Goal: Task Accomplishment & Management: Use online tool/utility

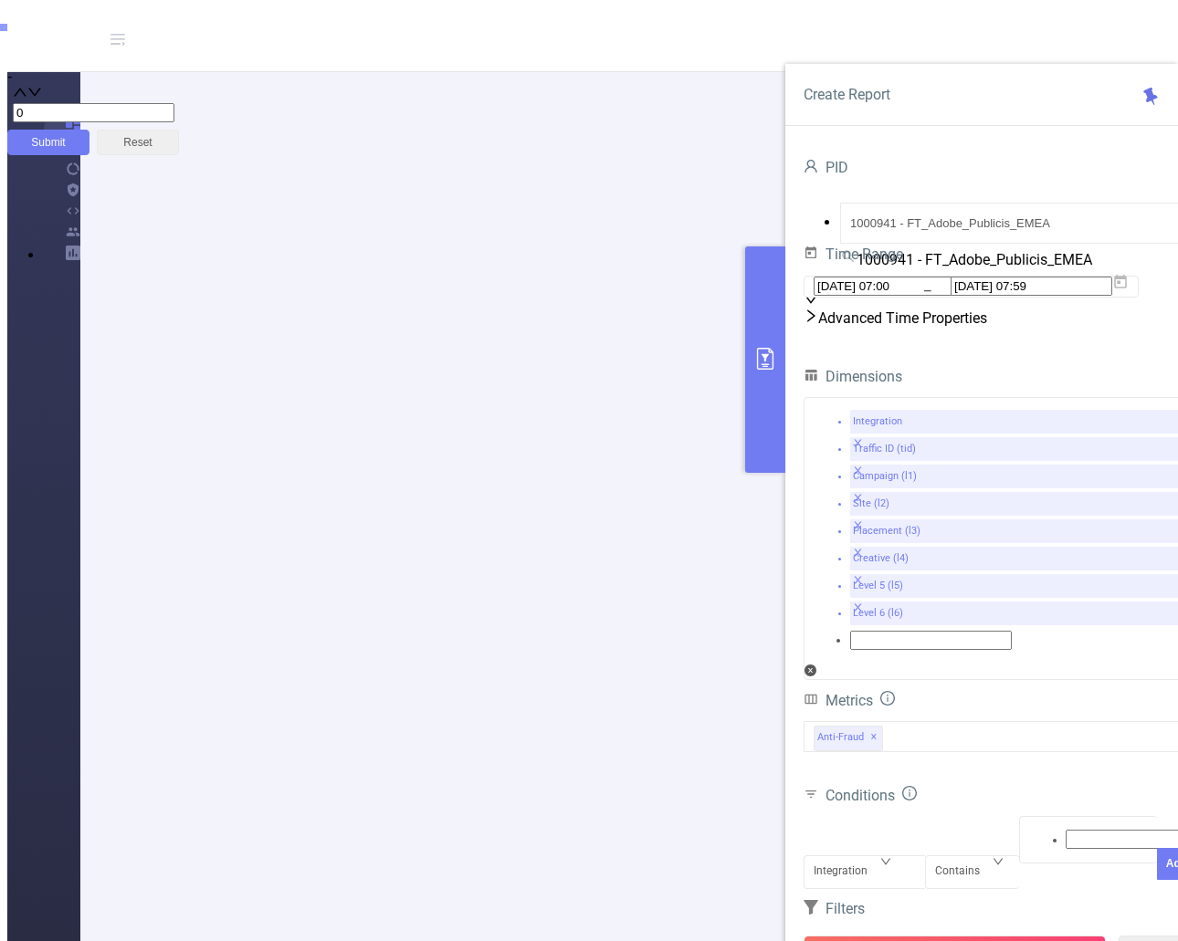
click at [956, 936] on button "Run Report" at bounding box center [954, 952] width 302 height 33
click at [1128, 290] on icon at bounding box center [1120, 282] width 16 height 16
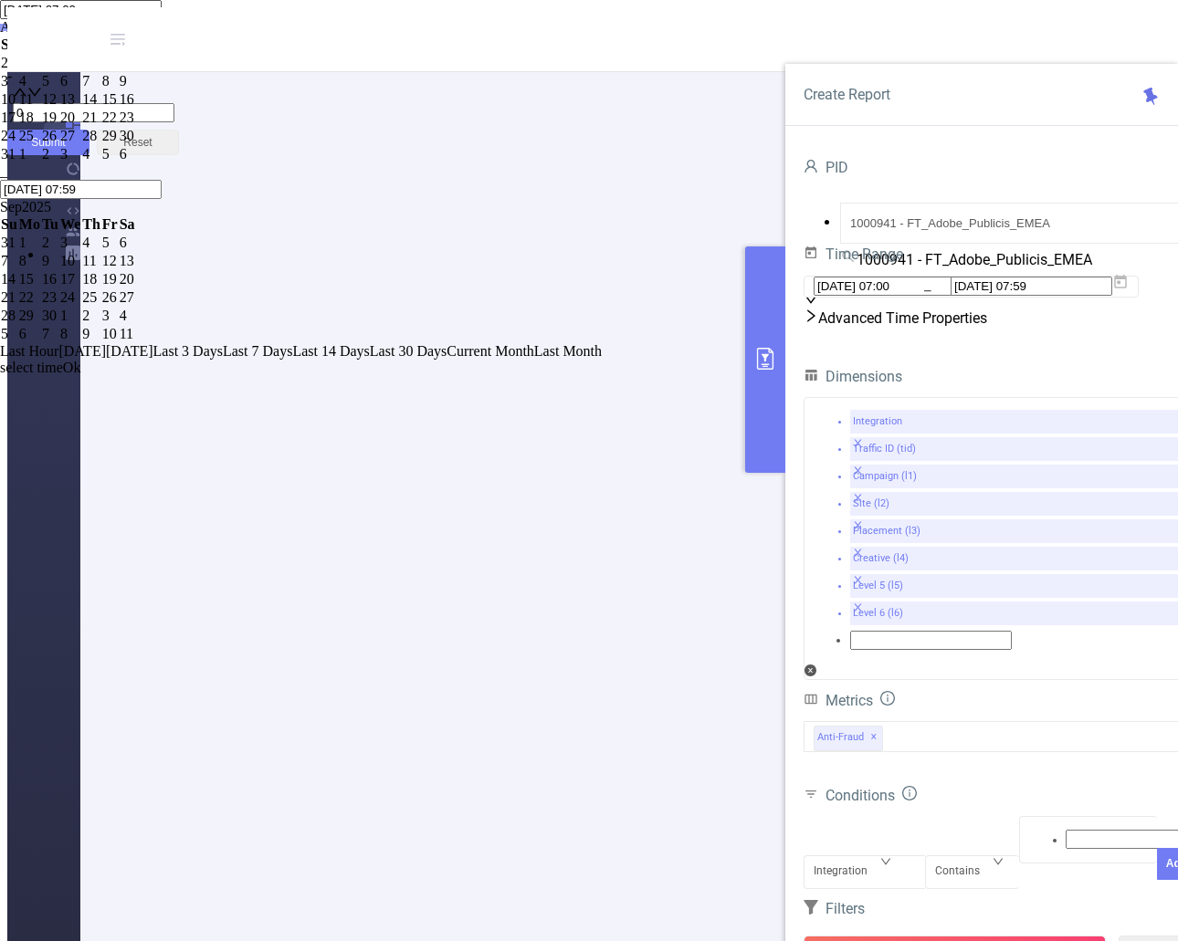
click at [58, 108] on div "12" at bounding box center [50, 99] width 16 height 16
type input "[DATE] 07:00"
type input "[DATE] 07:59"
type input "[DATE] 07:00"
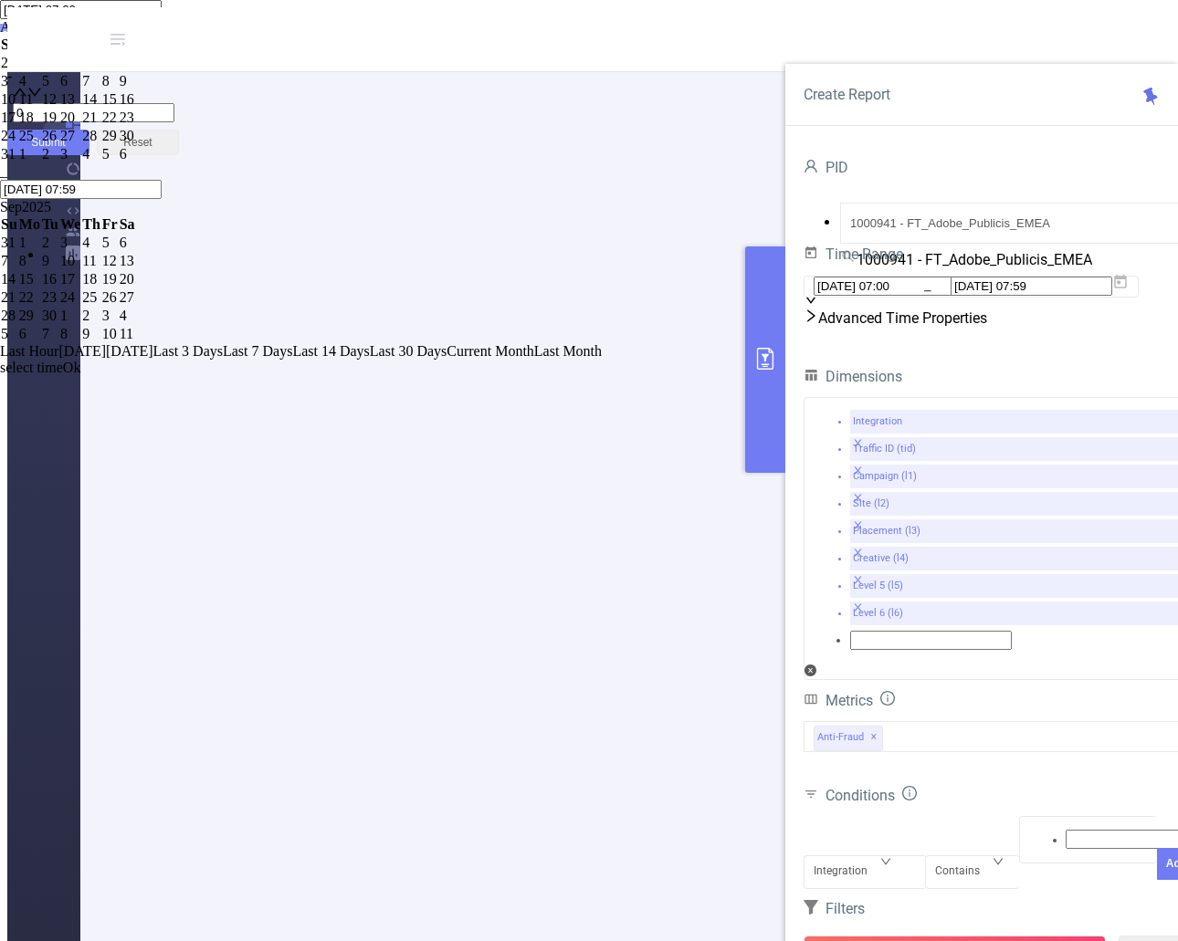
type input "[DATE] 07:59"
click at [81, 392] on link "Ok" at bounding box center [72, 384] width 18 height 16
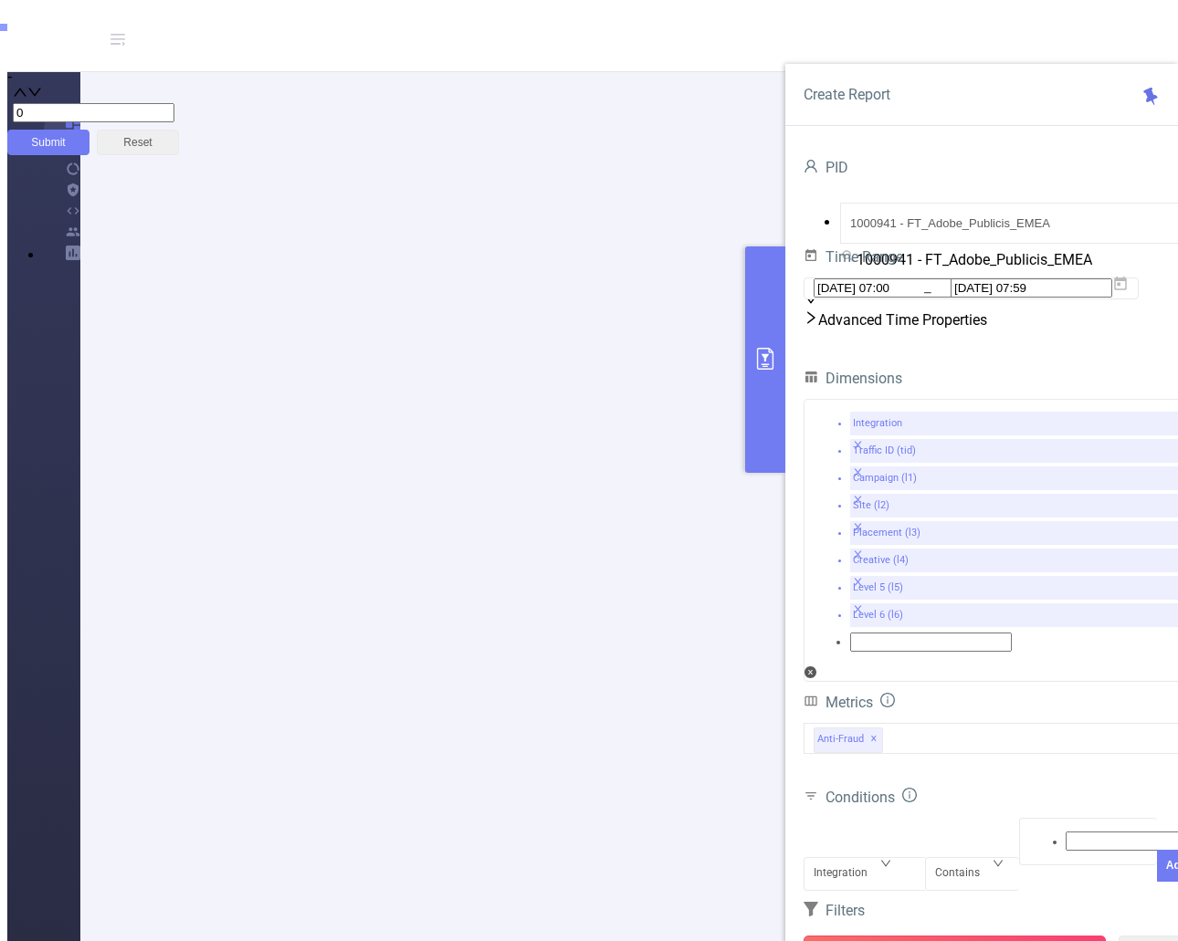
click at [981, 936] on button "Run Report" at bounding box center [954, 952] width 302 height 33
click at [989, 936] on button "Run Report" at bounding box center [954, 952] width 302 height 33
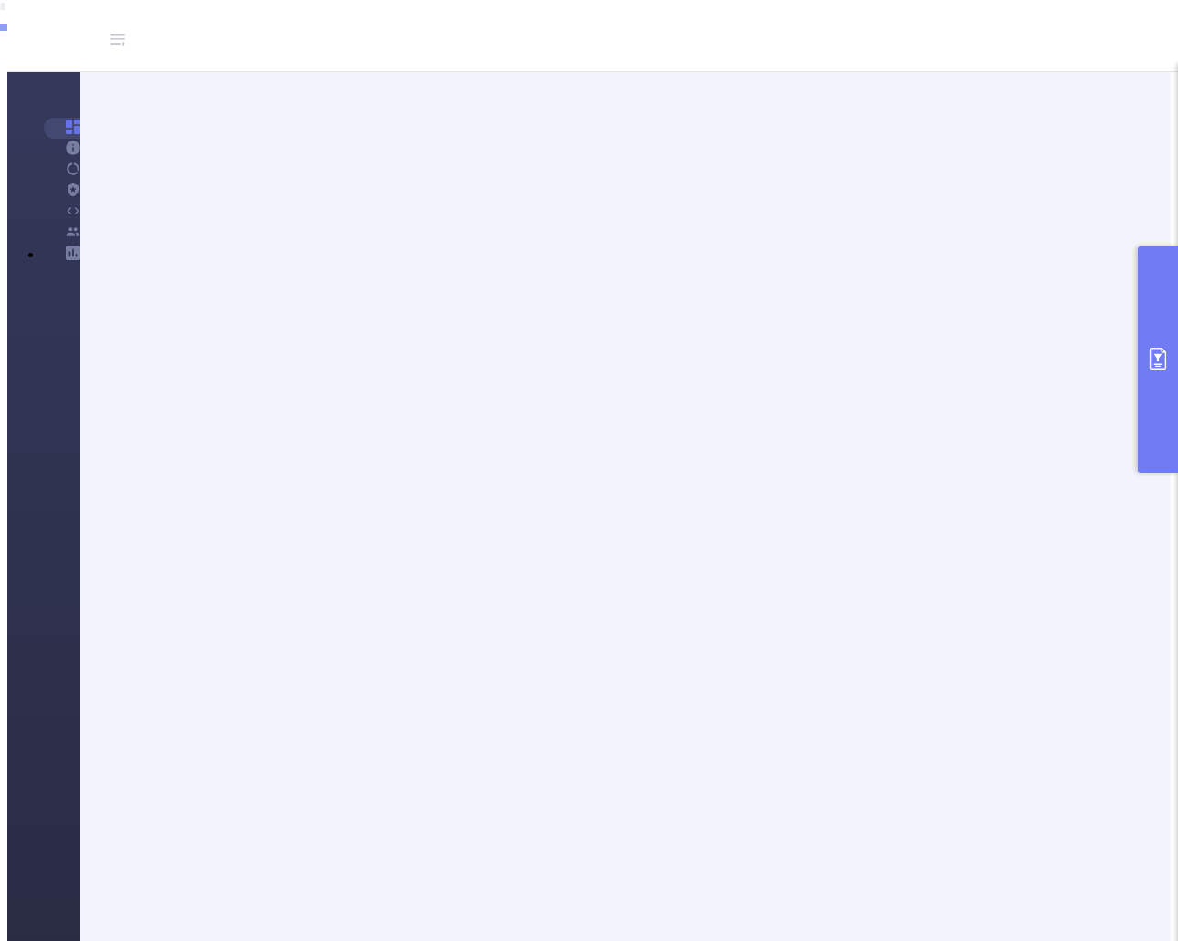
click at [1163, 376] on button "primary" at bounding box center [1157, 359] width 40 height 226
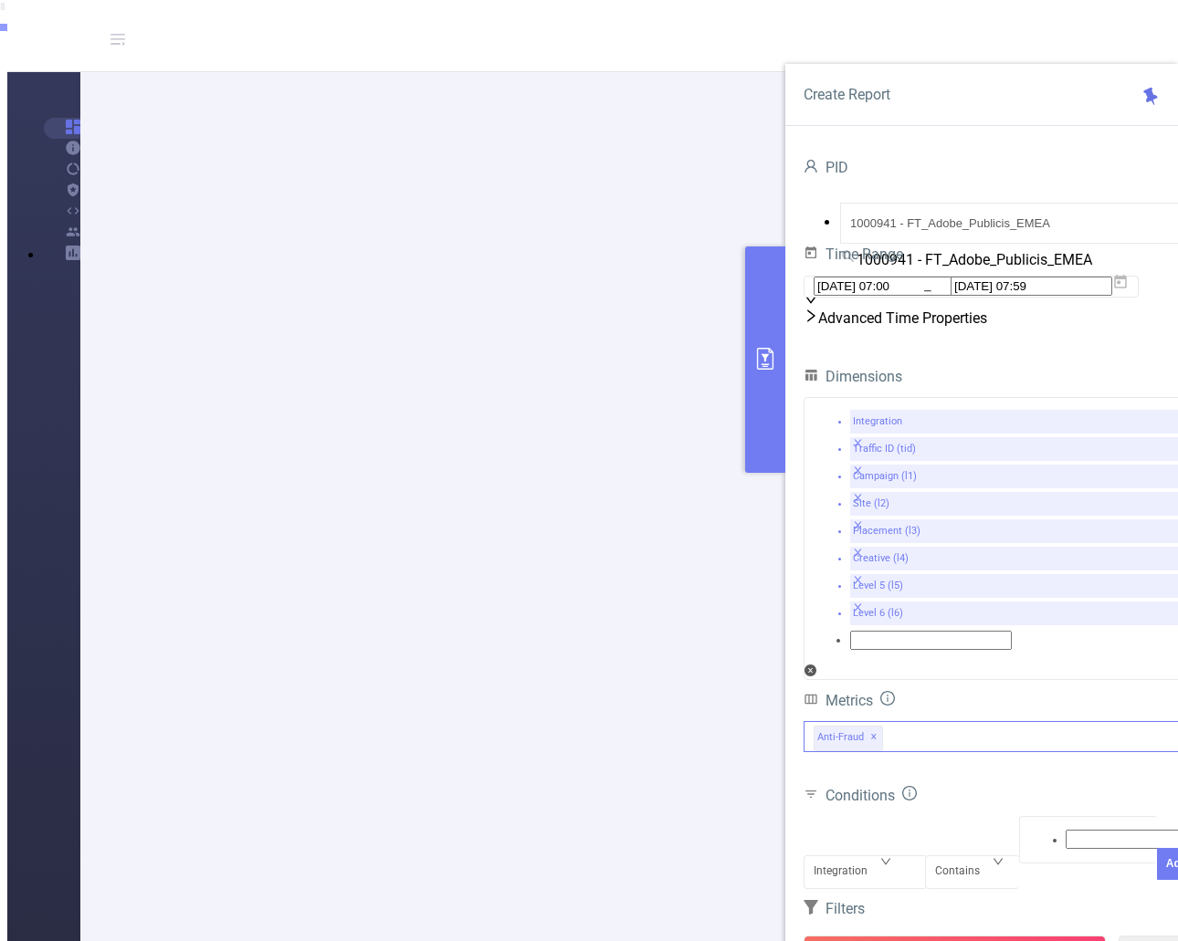
click at [951, 721] on div "Anti-Fraud ✕" at bounding box center [999, 736] width 393 height 31
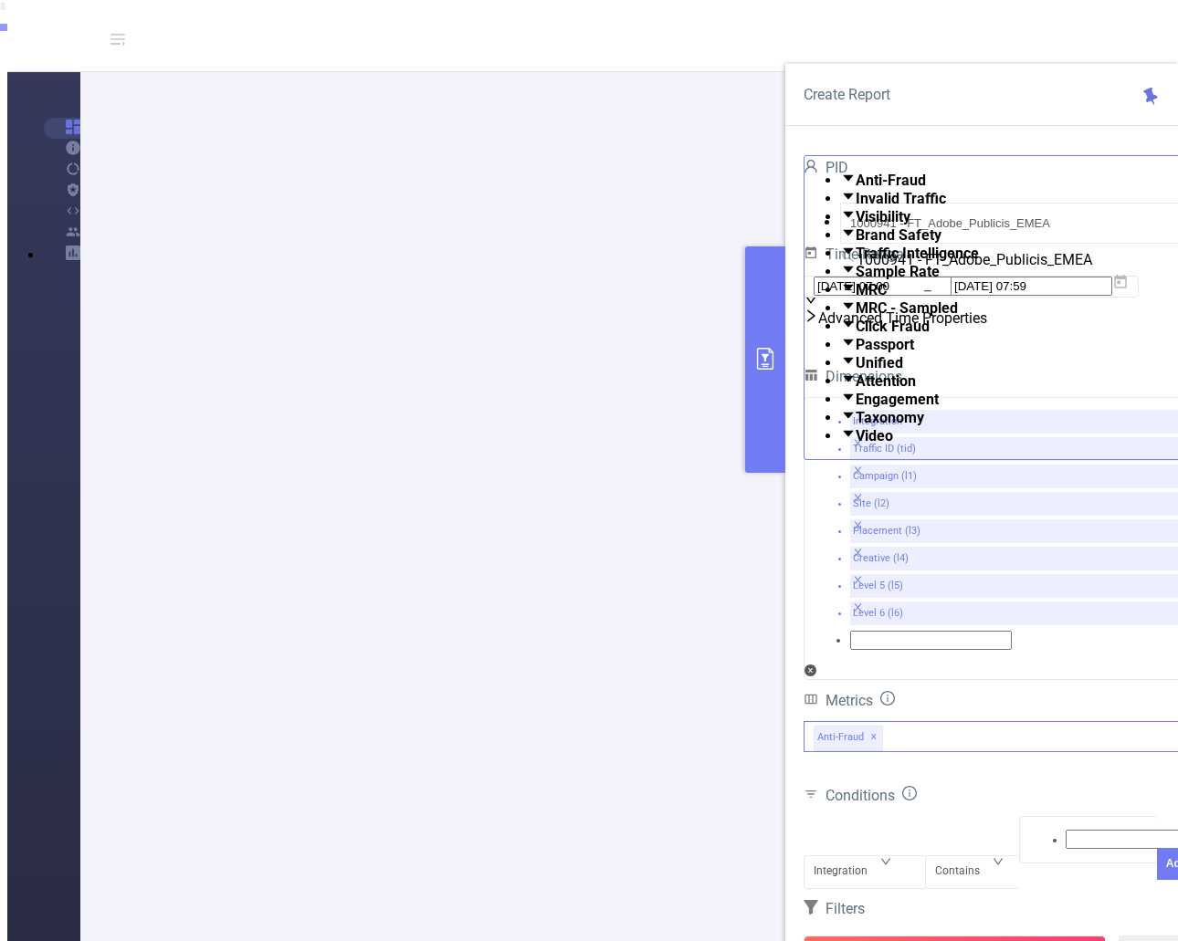
click at [855, 426] on span at bounding box center [855, 417] width 0 height 17
click at [937, 936] on button "Run Report" at bounding box center [954, 952] width 302 height 33
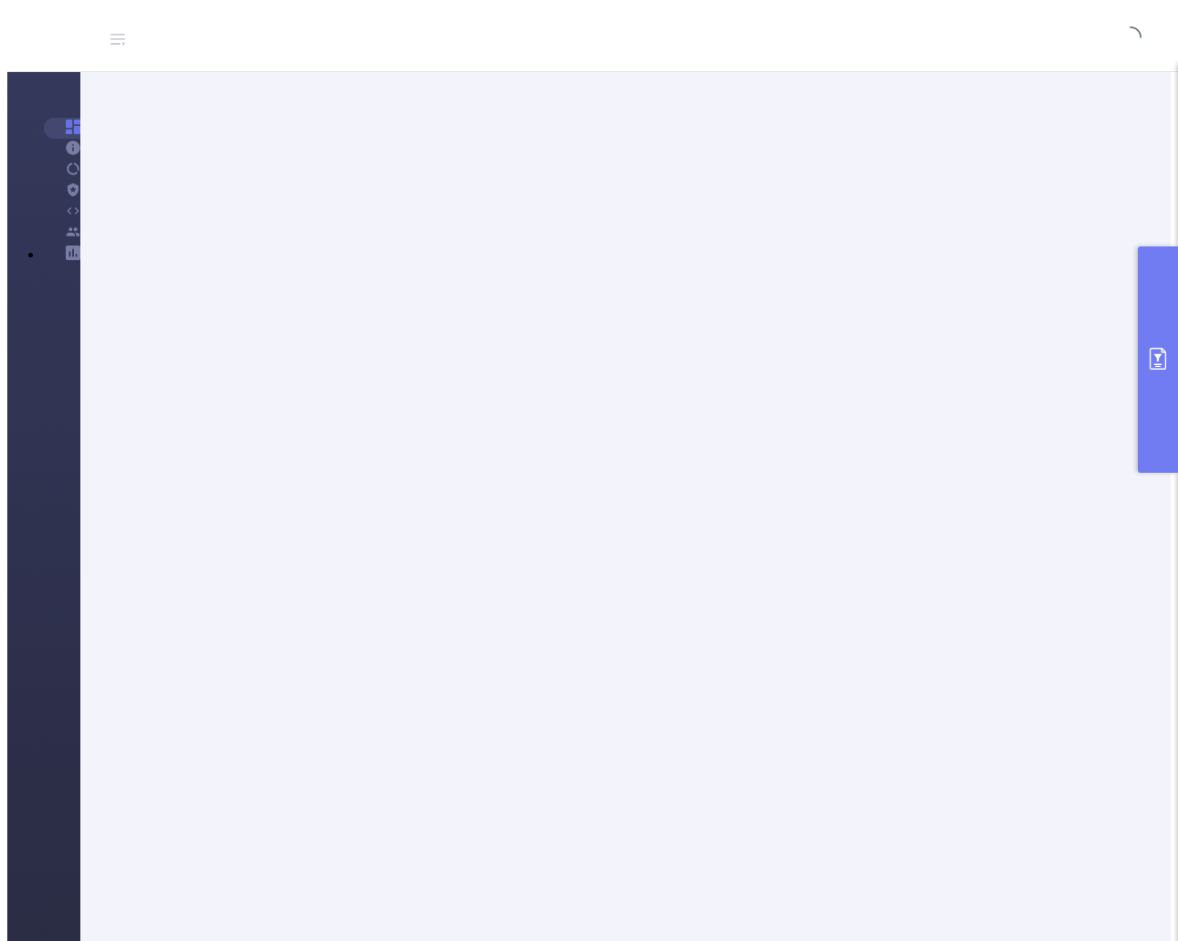
scroll to position [63, 0]
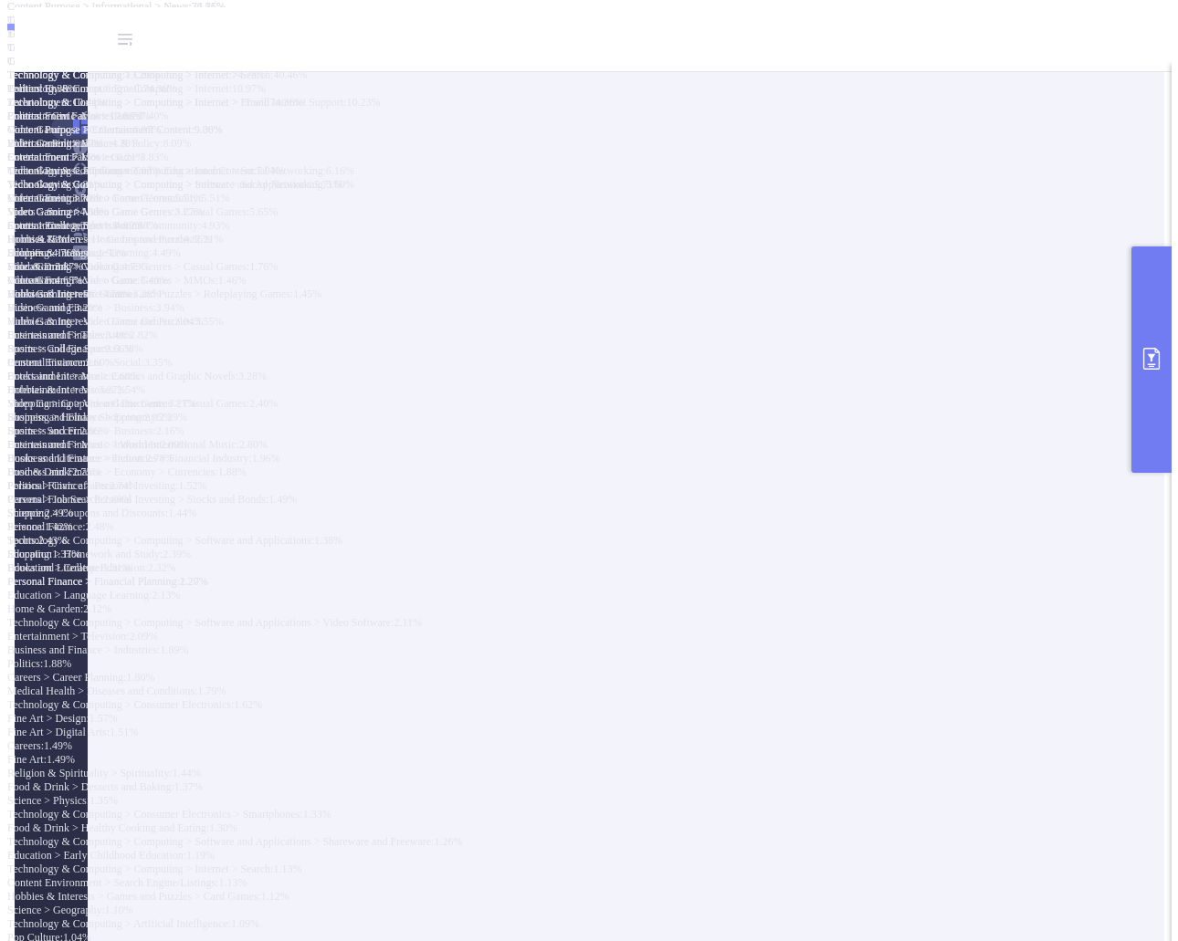
scroll to position [428, 0]
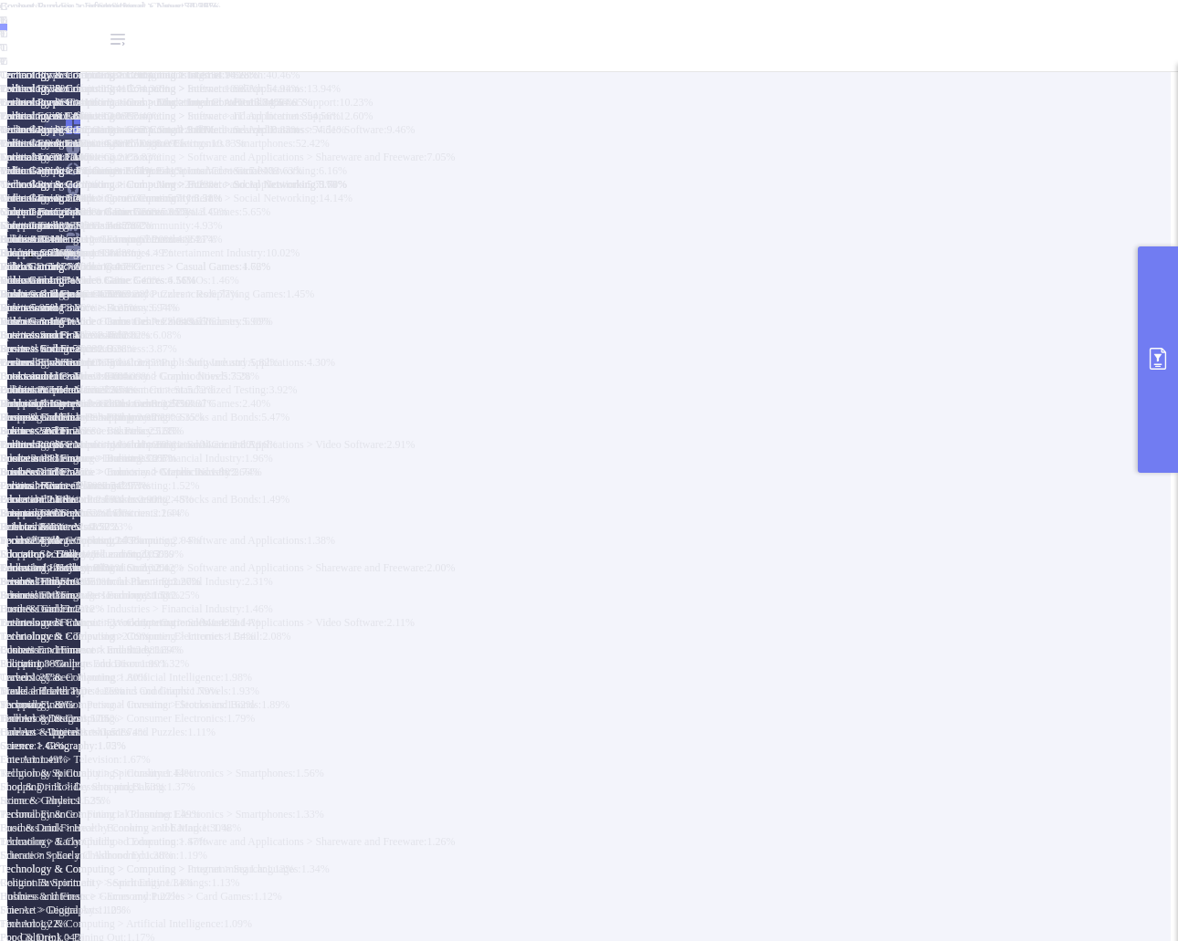
click at [1153, 374] on button "primary" at bounding box center [1157, 359] width 40 height 226
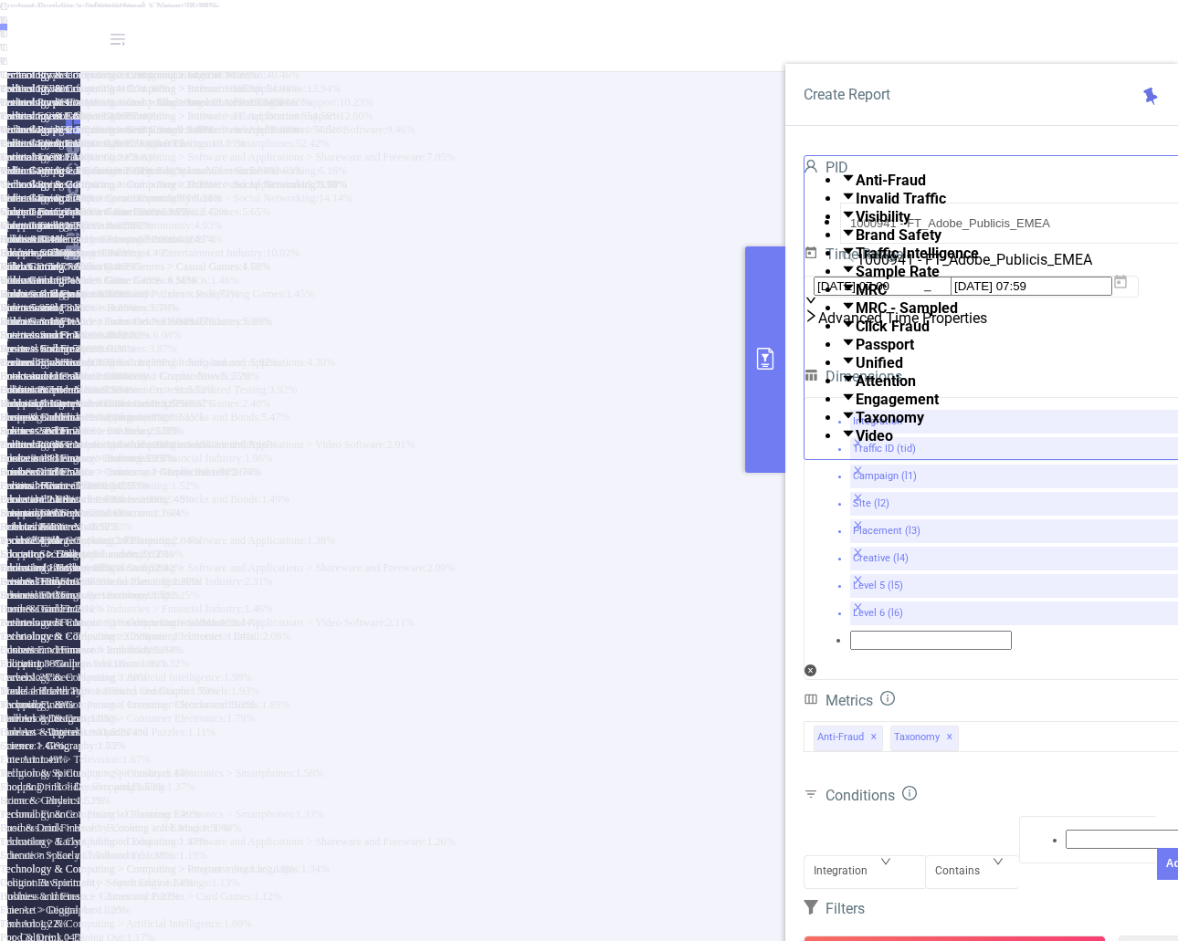
click at [762, 385] on button "primary" at bounding box center [765, 359] width 40 height 226
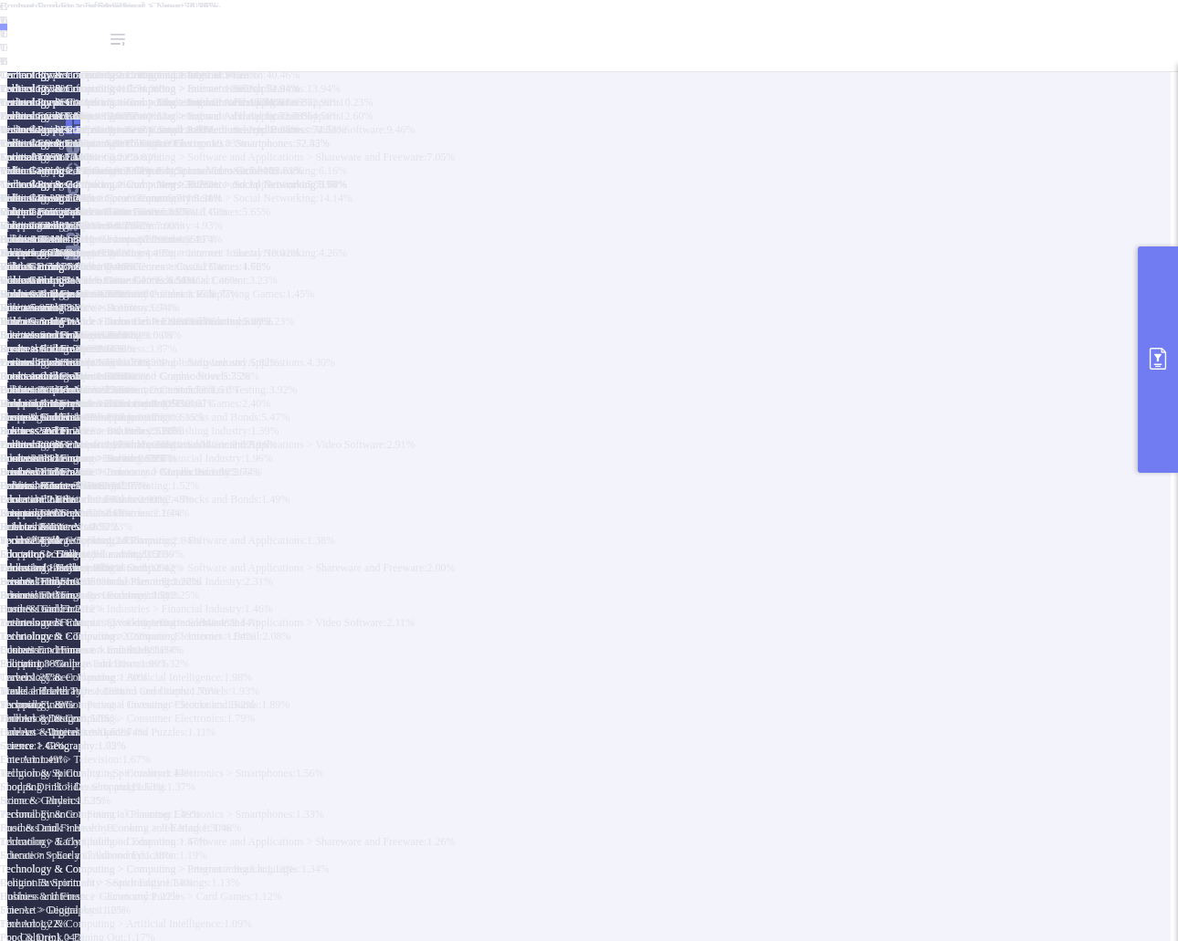
click at [1156, 374] on button "primary" at bounding box center [1157, 359] width 40 height 226
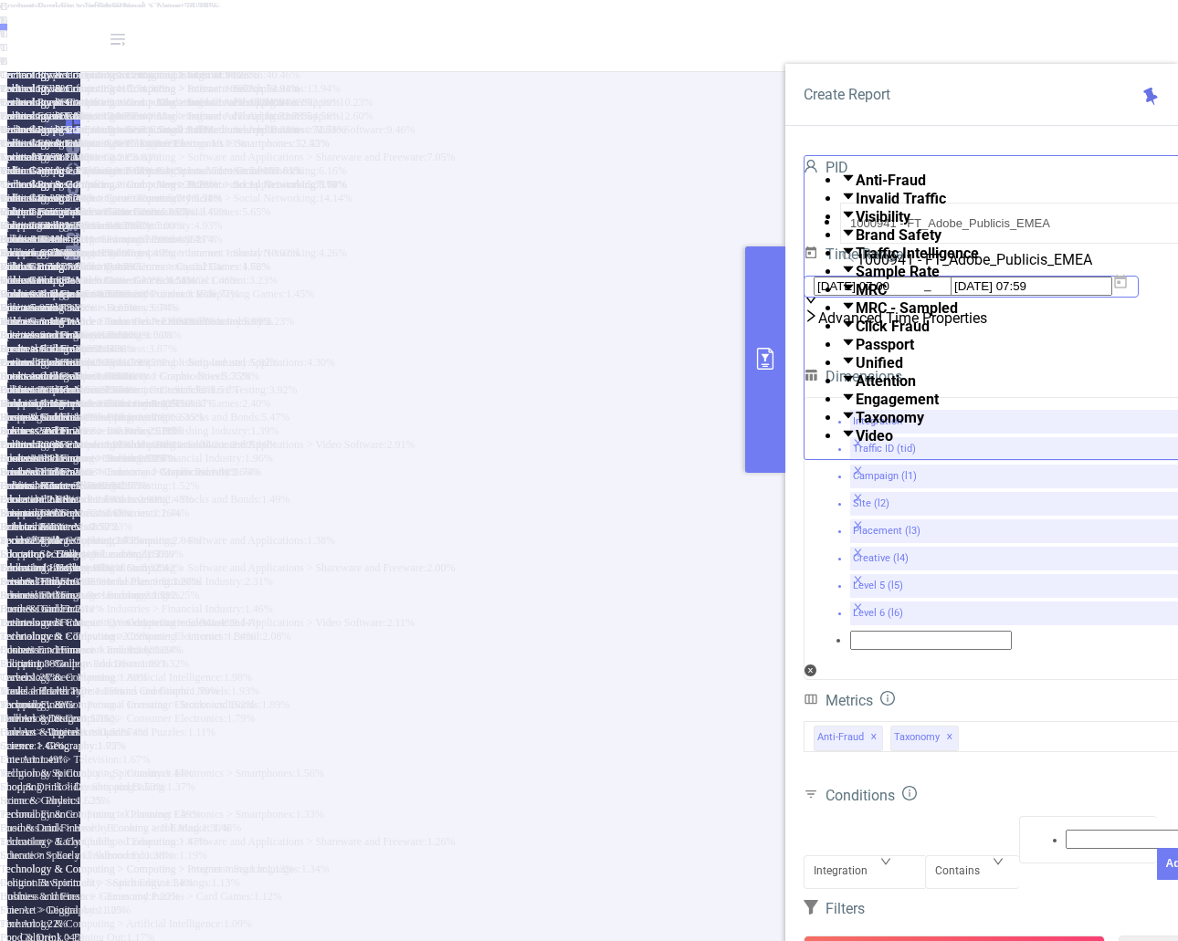
click at [1128, 290] on icon at bounding box center [1120, 282] width 16 height 16
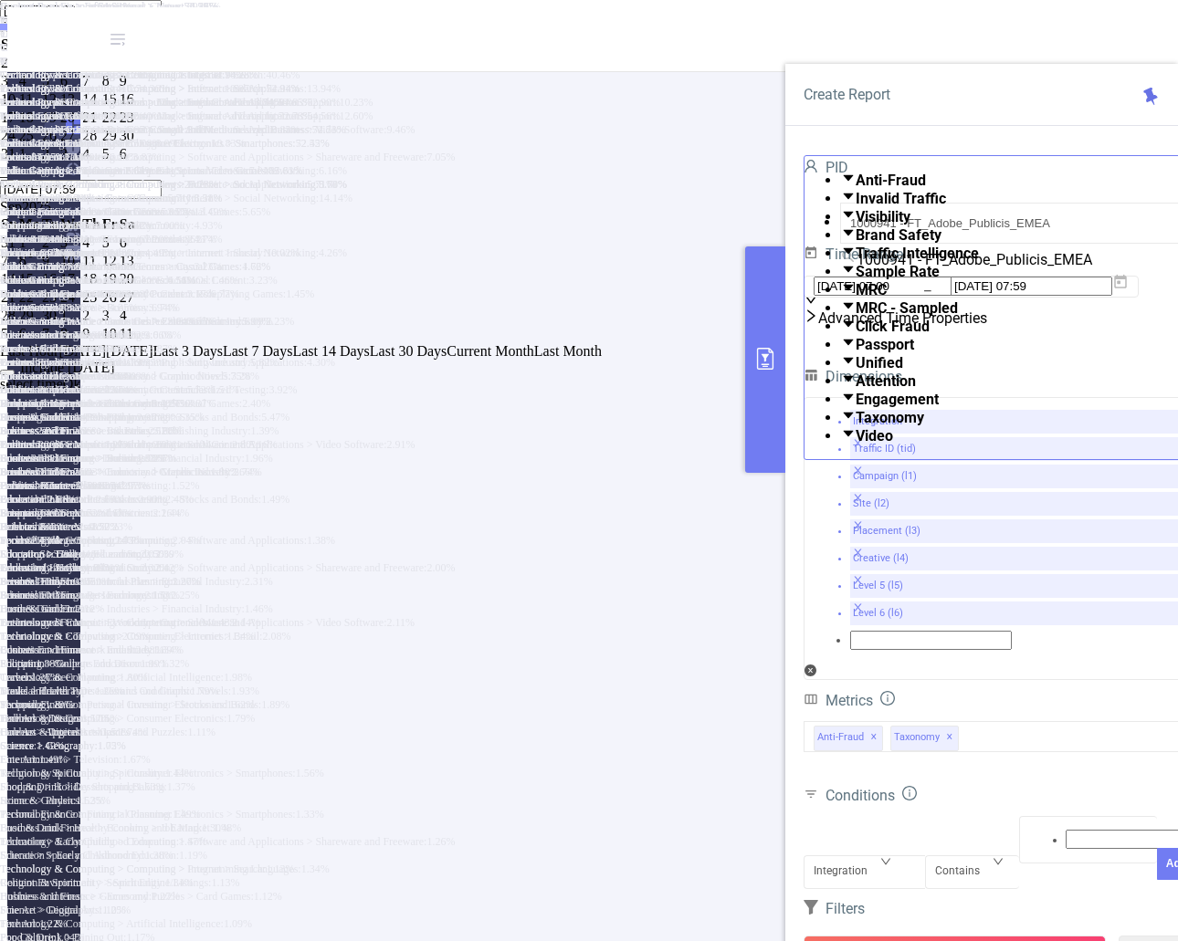
click at [118, 71] on div "1" at bounding box center [110, 63] width 16 height 16
click at [80, 108] on div "13" at bounding box center [70, 99] width 20 height 16
type input "[DATE] 07:00"
type input "[DATE] 07:59"
type input "[DATE] 07:00"
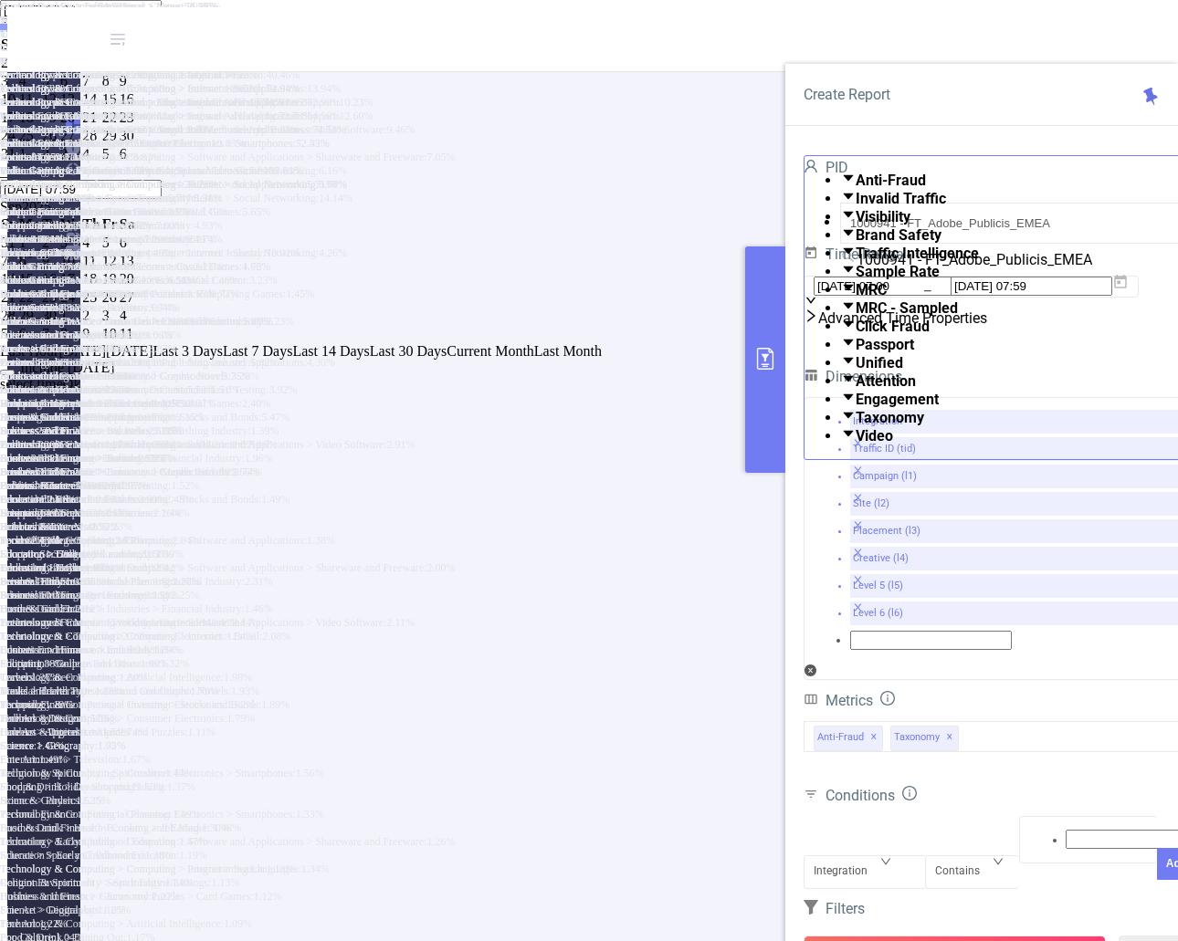
type input "[DATE] 07:59"
click at [81, 392] on link "Ok" at bounding box center [72, 384] width 18 height 16
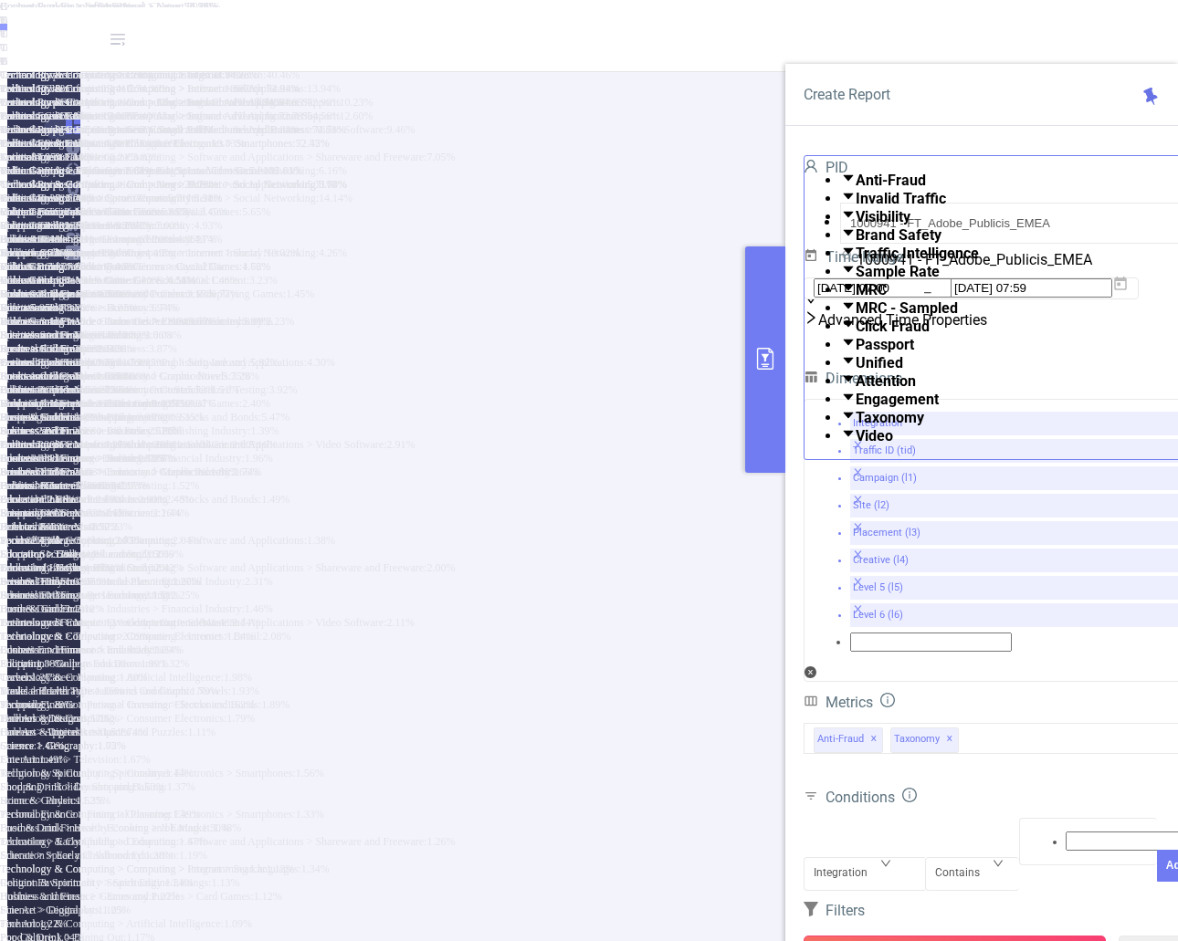
click at [963, 936] on button "Run Report" at bounding box center [954, 952] width 302 height 33
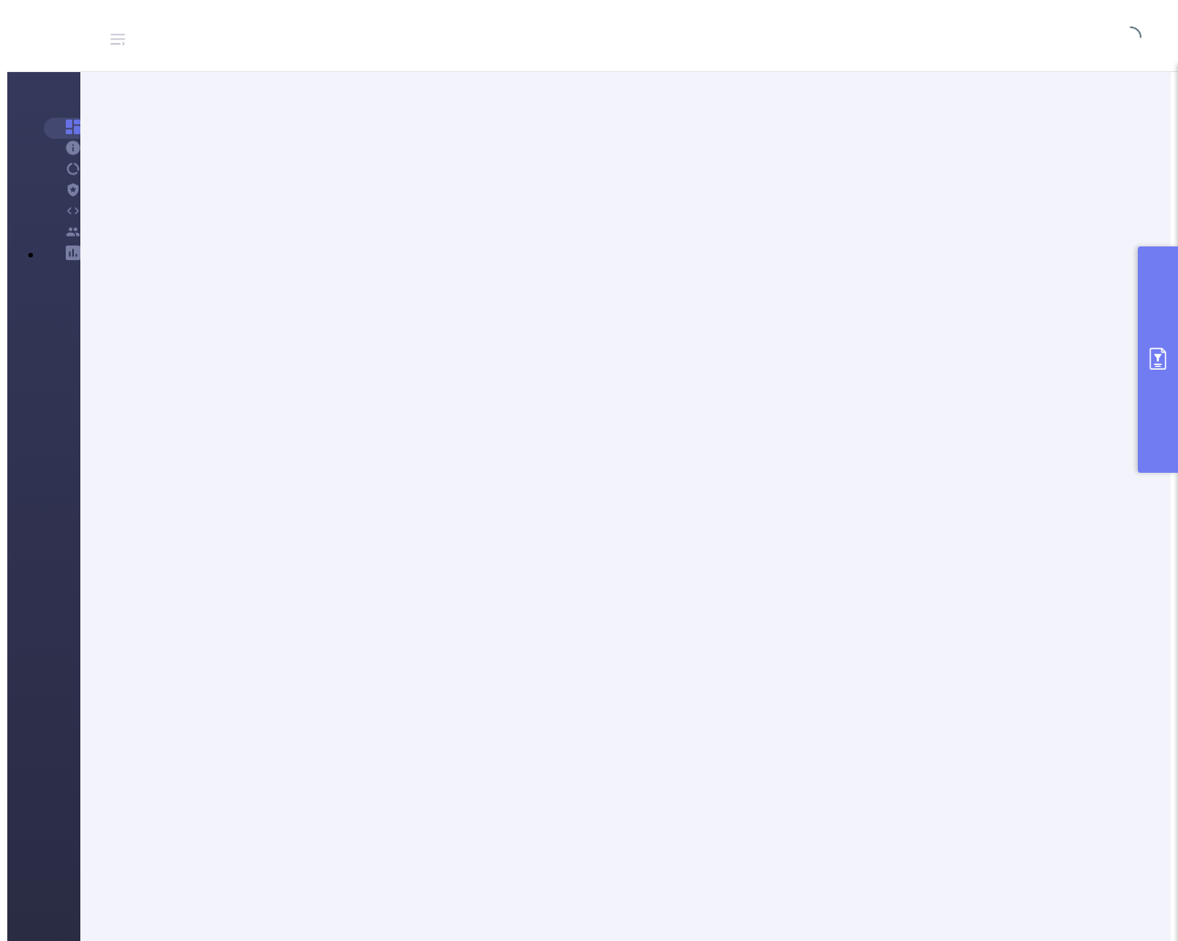
scroll to position [63, 0]
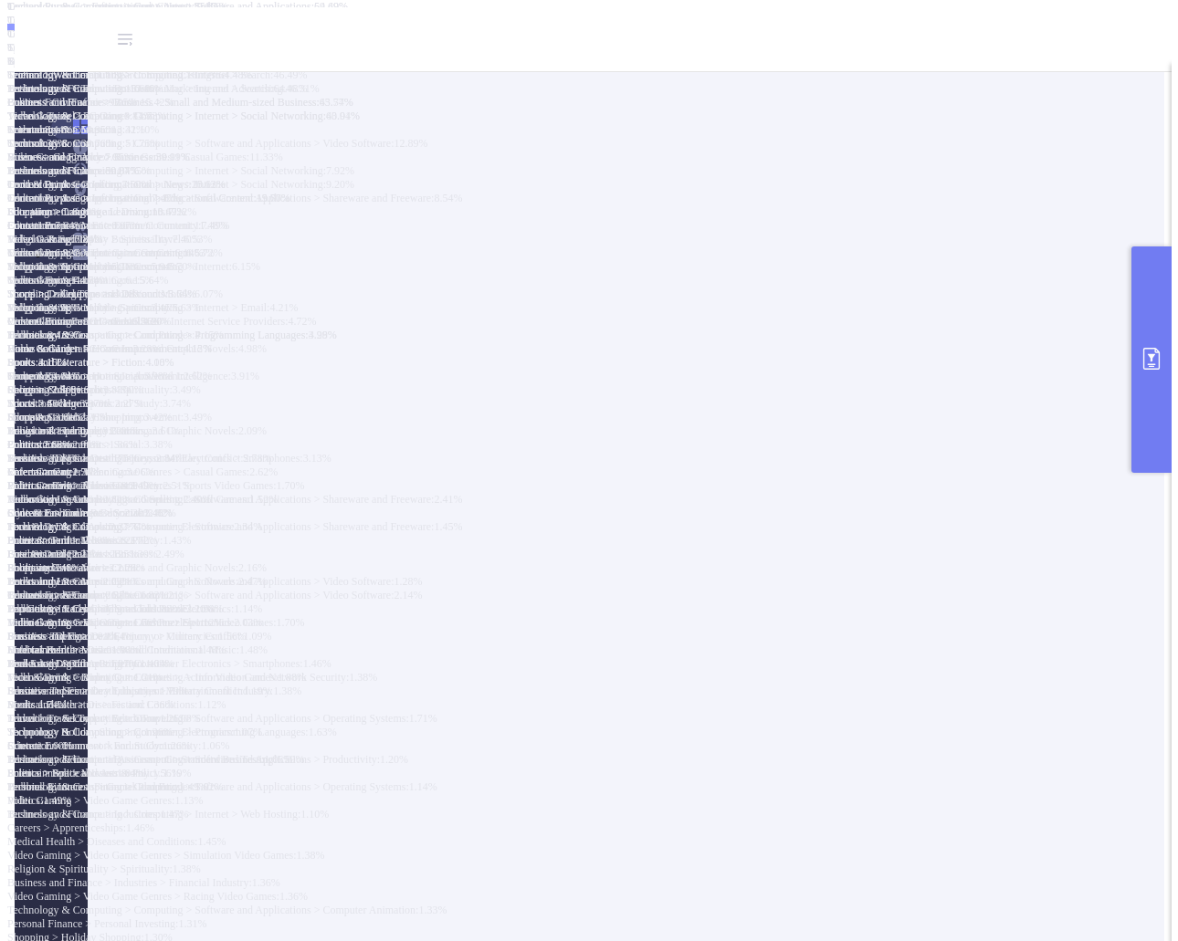
scroll to position [120, 0]
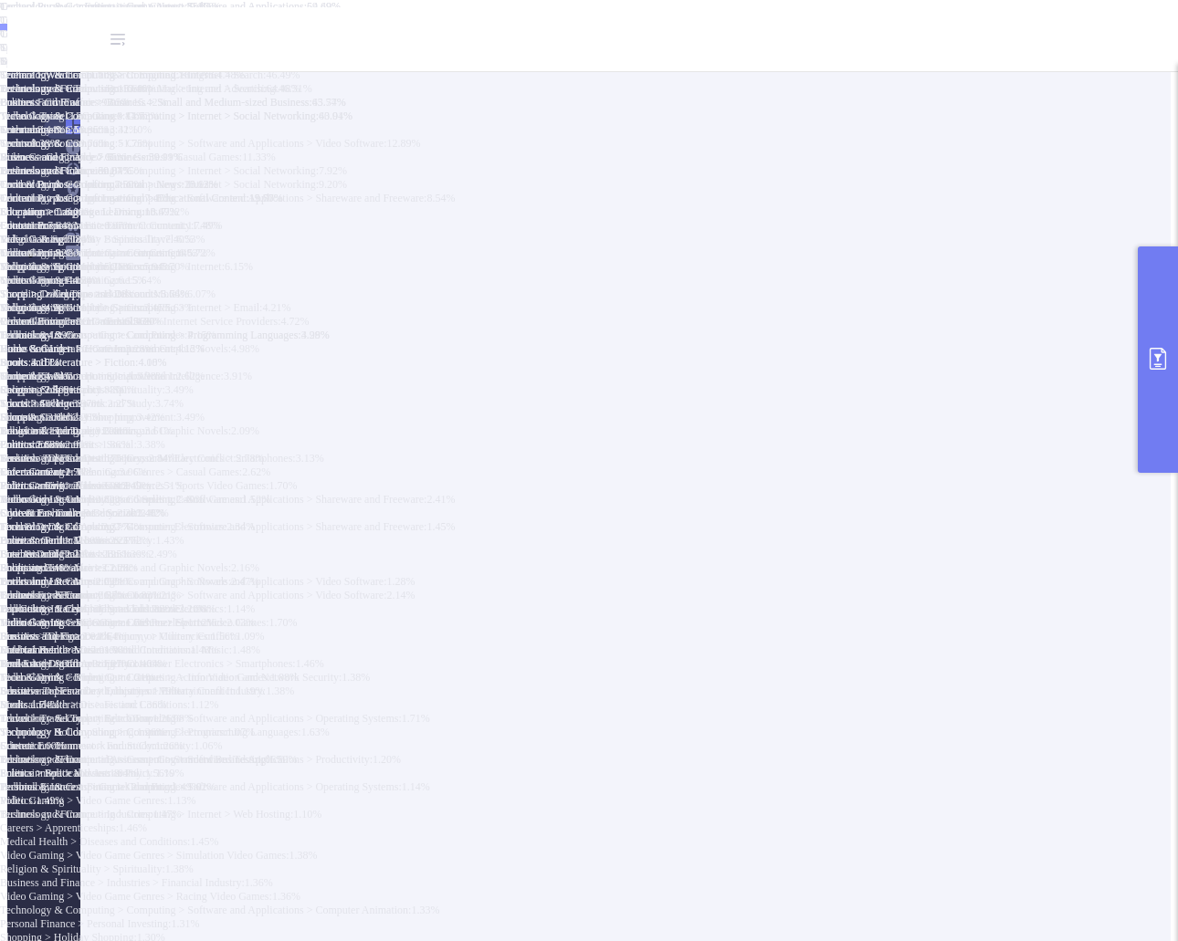
click at [1171, 327] on button "primary" at bounding box center [1157, 359] width 40 height 226
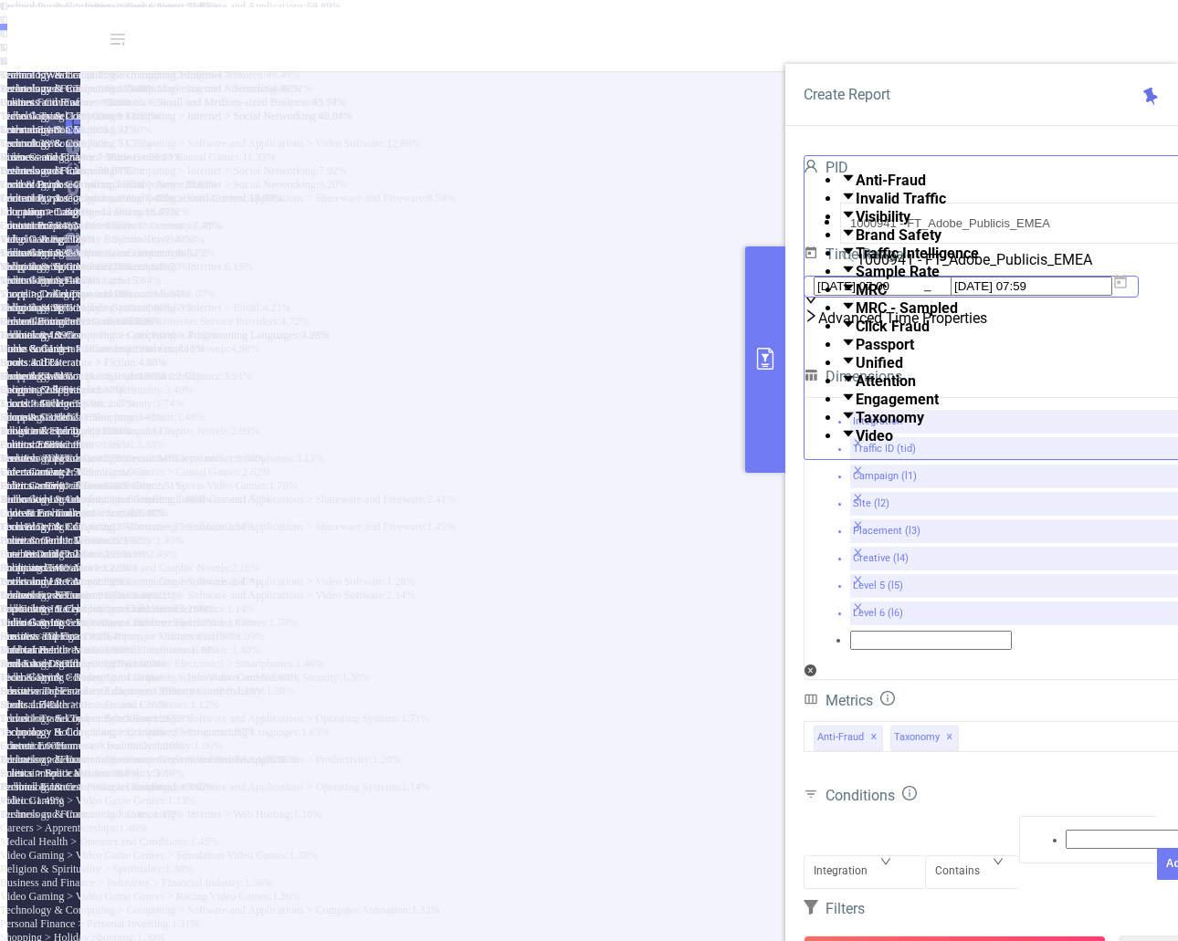
click at [1128, 290] on icon at bounding box center [1120, 282] width 16 height 16
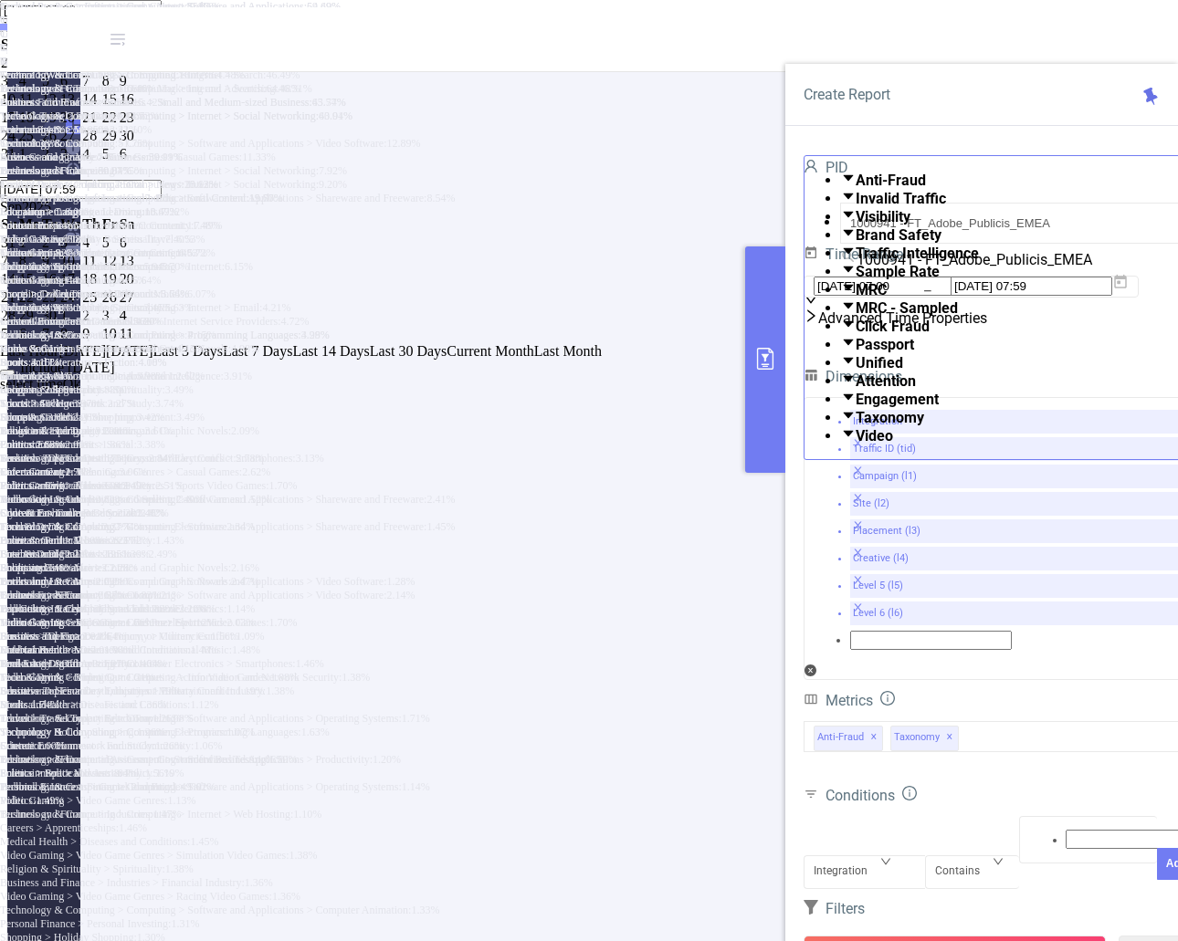
click at [0, 35] on link at bounding box center [0, 27] width 0 height 16
click at [58, 71] on div "1" at bounding box center [50, 63] width 16 height 16
click at [100, 144] on div "31" at bounding box center [91, 136] width 18 height 16
type input "[DATE] 07:00"
type input "[DATE] 07:59"
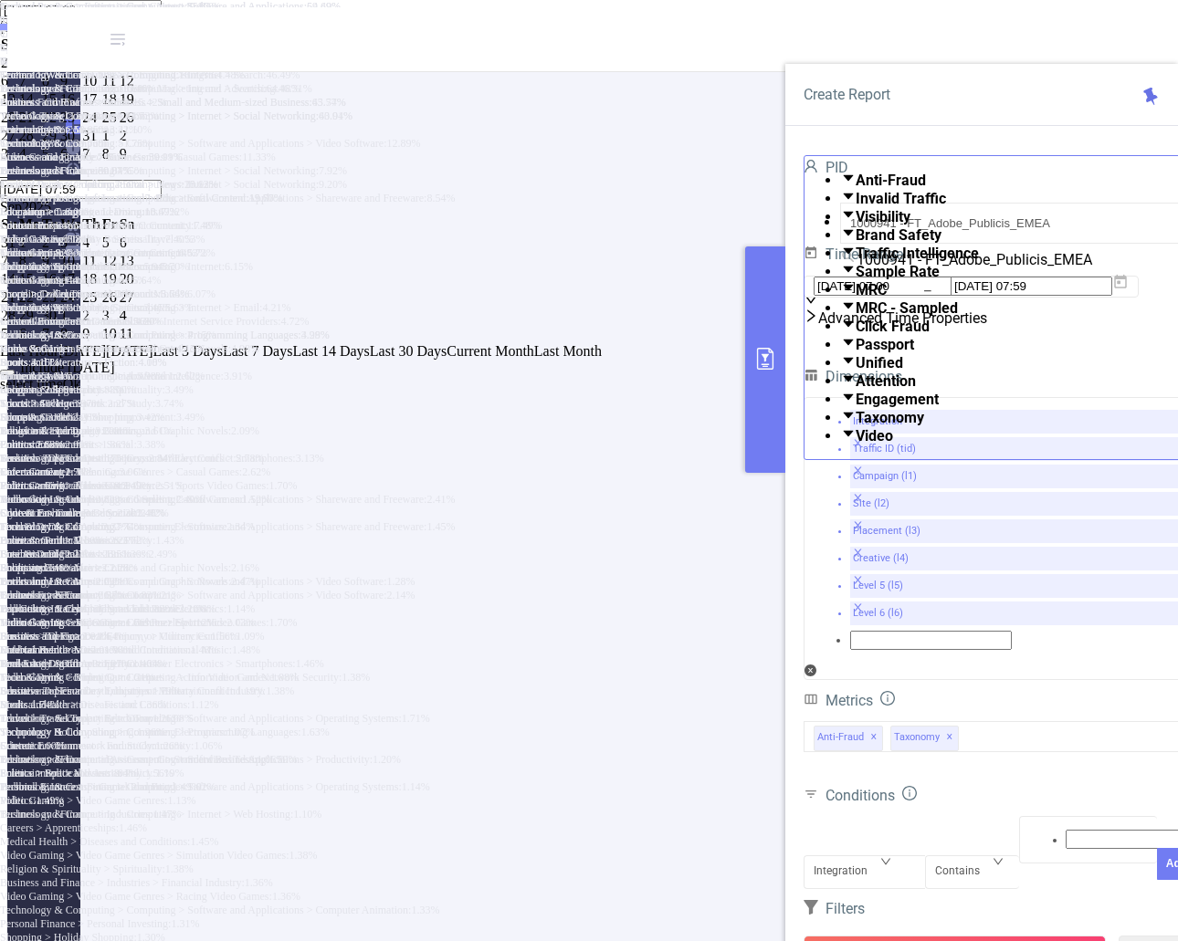
type input "[DATE] 07:00"
type input "[DATE] 07:59"
click at [81, 375] on link "Ok" at bounding box center [72, 368] width 18 height 16
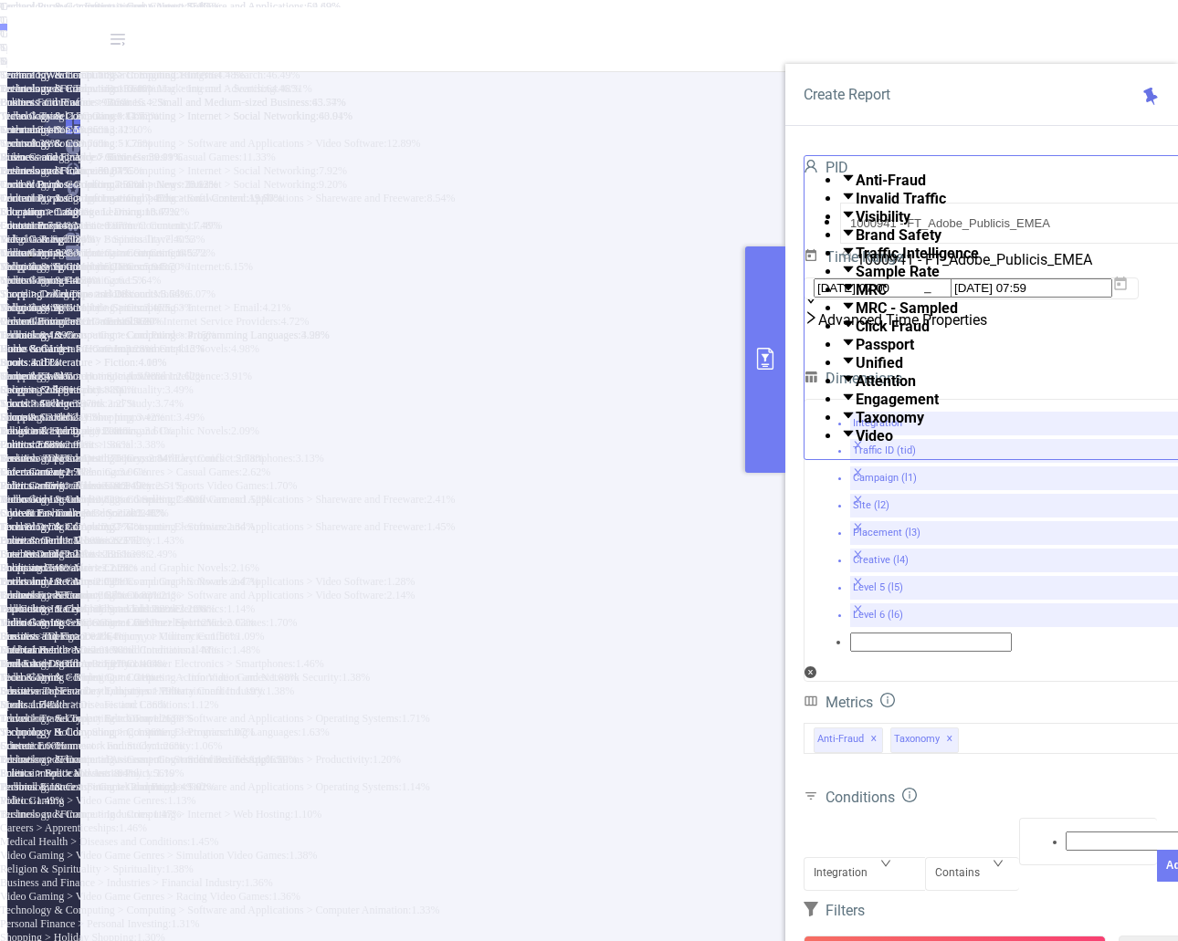
click at [995, 936] on button "Run Report" at bounding box center [954, 952] width 302 height 33
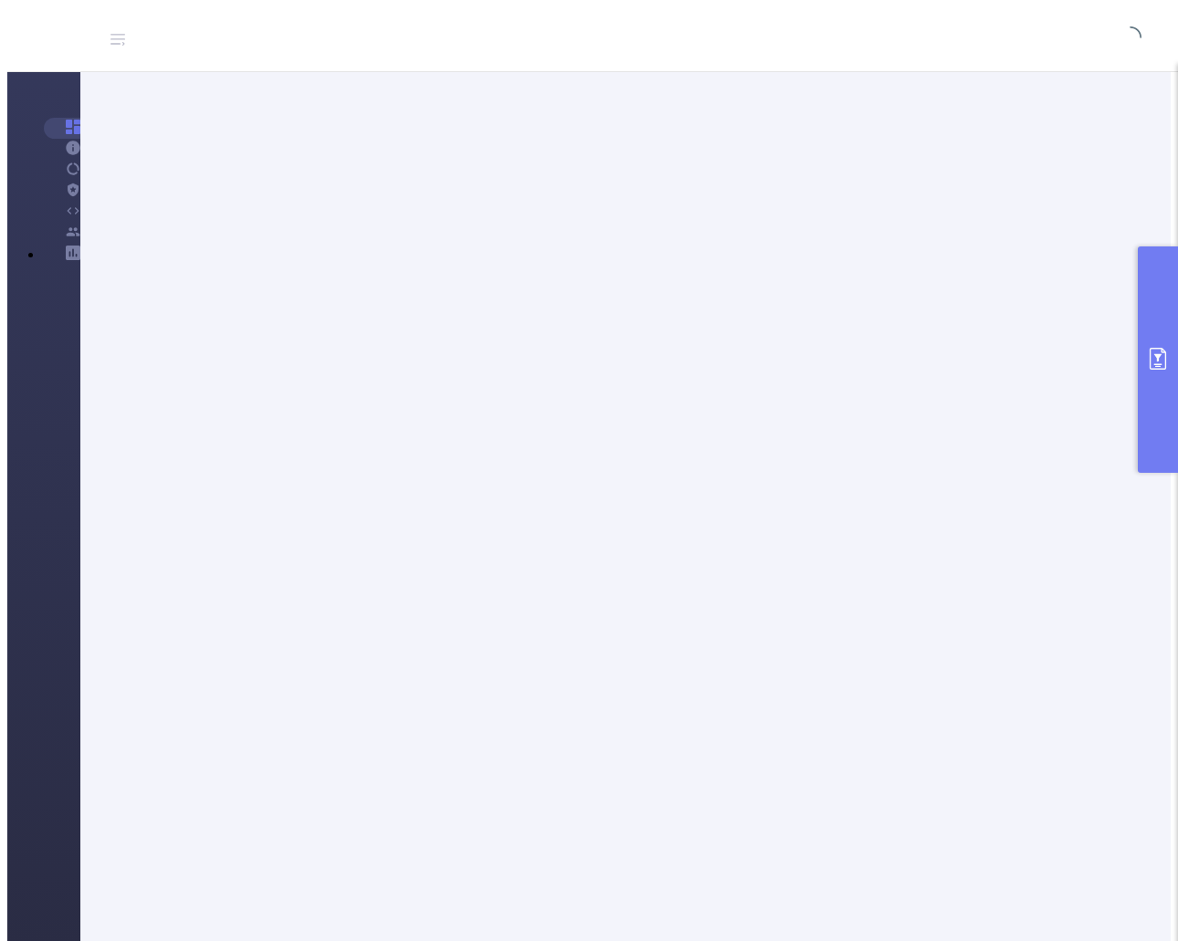
scroll to position [63, 0]
click at [1152, 380] on button "primary" at bounding box center [1157, 359] width 40 height 226
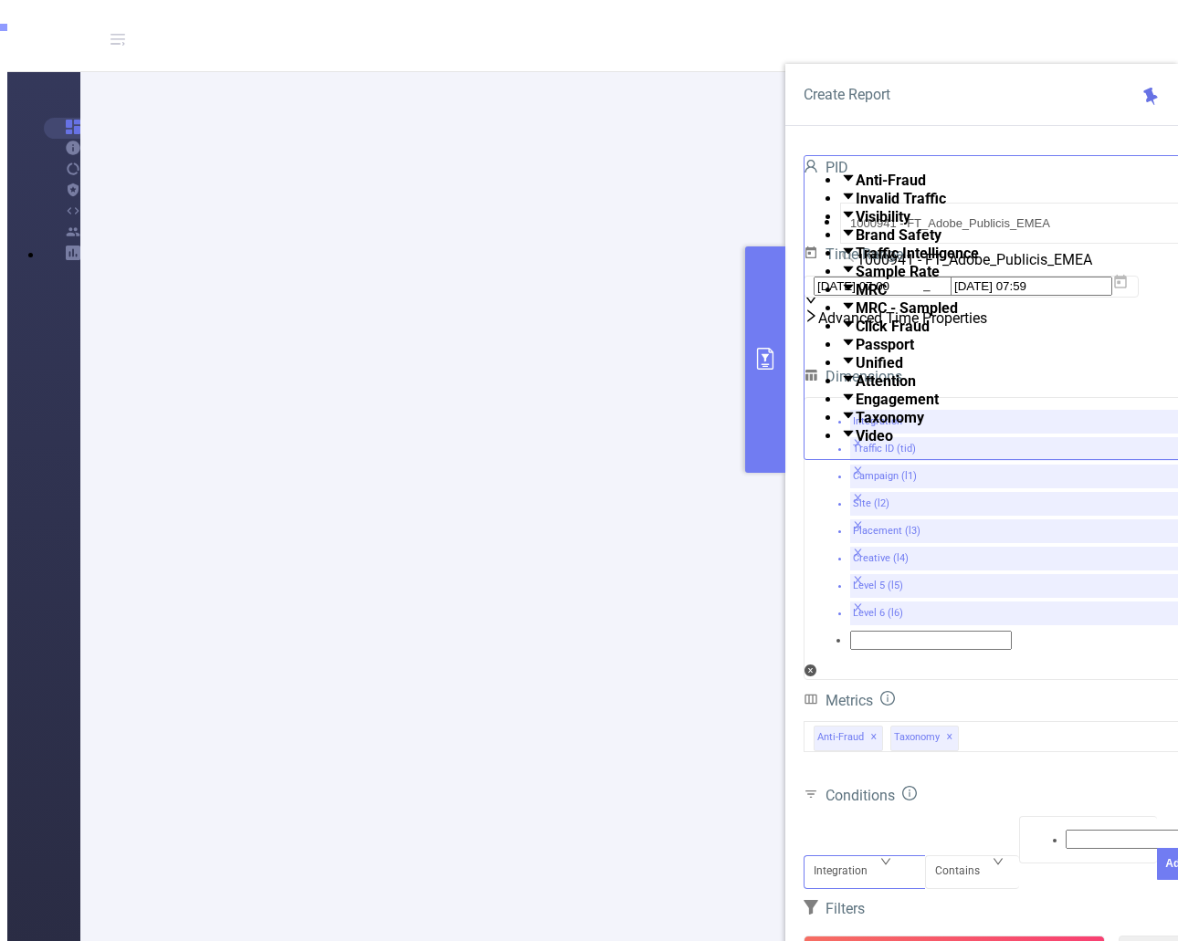
click at [894, 856] on div "Integration" at bounding box center [864, 856] width 102 height 0
click at [857, 52] on li "Campaign (l1)" at bounding box center [607, 45] width 1141 height 14
click at [1042, 828] on div at bounding box center [1088, 840] width 119 height 24
type input "Tier 3"
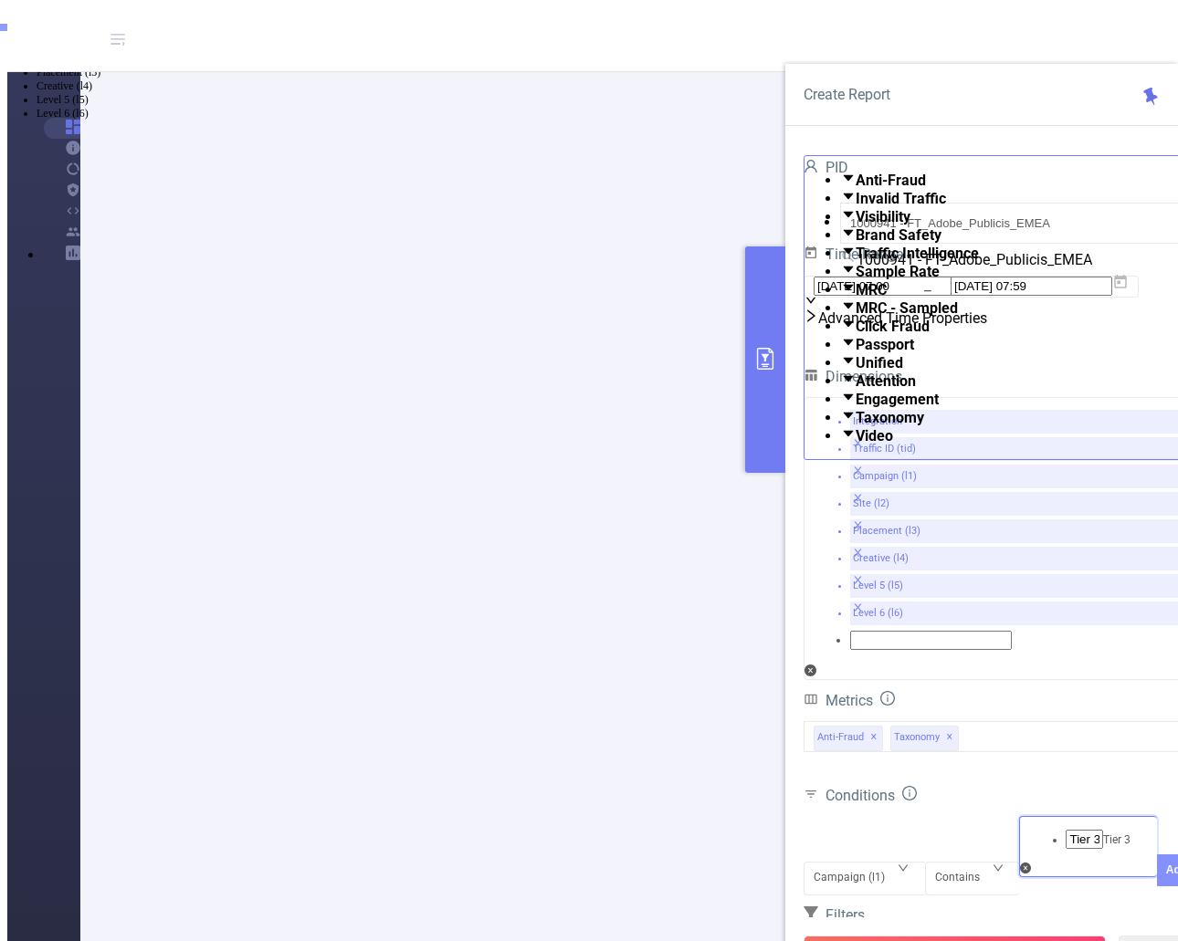
click at [1157, 854] on button "Add" at bounding box center [1176, 870] width 39 height 32
click at [1126, 288] on icon at bounding box center [1120, 282] width 13 height 14
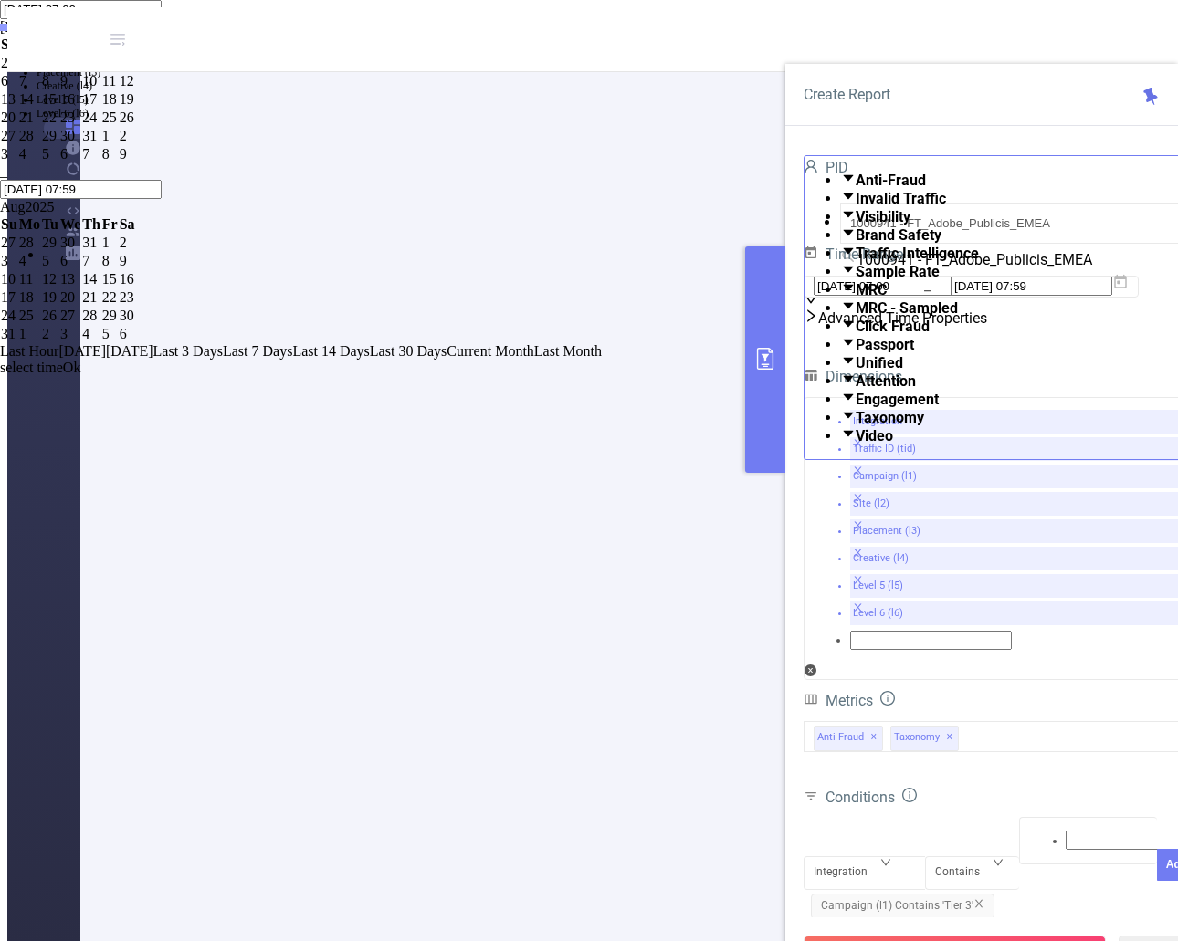
click at [119, 252] on td "1" at bounding box center [109, 243] width 17 height 18
click at [118, 251] on div "1" at bounding box center [110, 243] width 16 height 16
type input "[DATE] 07:00"
type input "[DATE] 07:59"
type input "[DATE] 07:00"
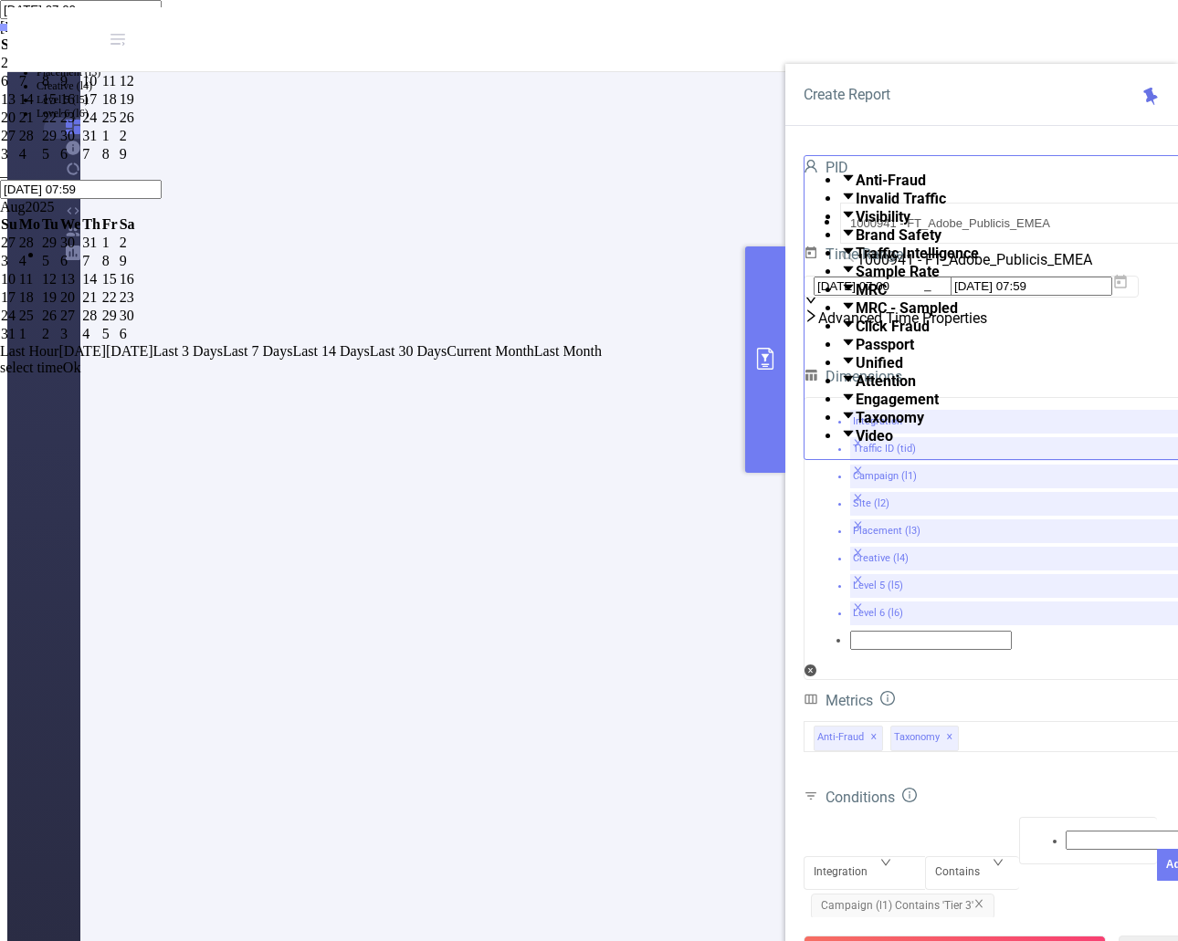
type input "[DATE] 07:59"
click at [80, 108] on div "13" at bounding box center [70, 99] width 20 height 16
click at [118, 71] on div "1" at bounding box center [110, 63] width 16 height 16
type input "[DATE] 07:59"
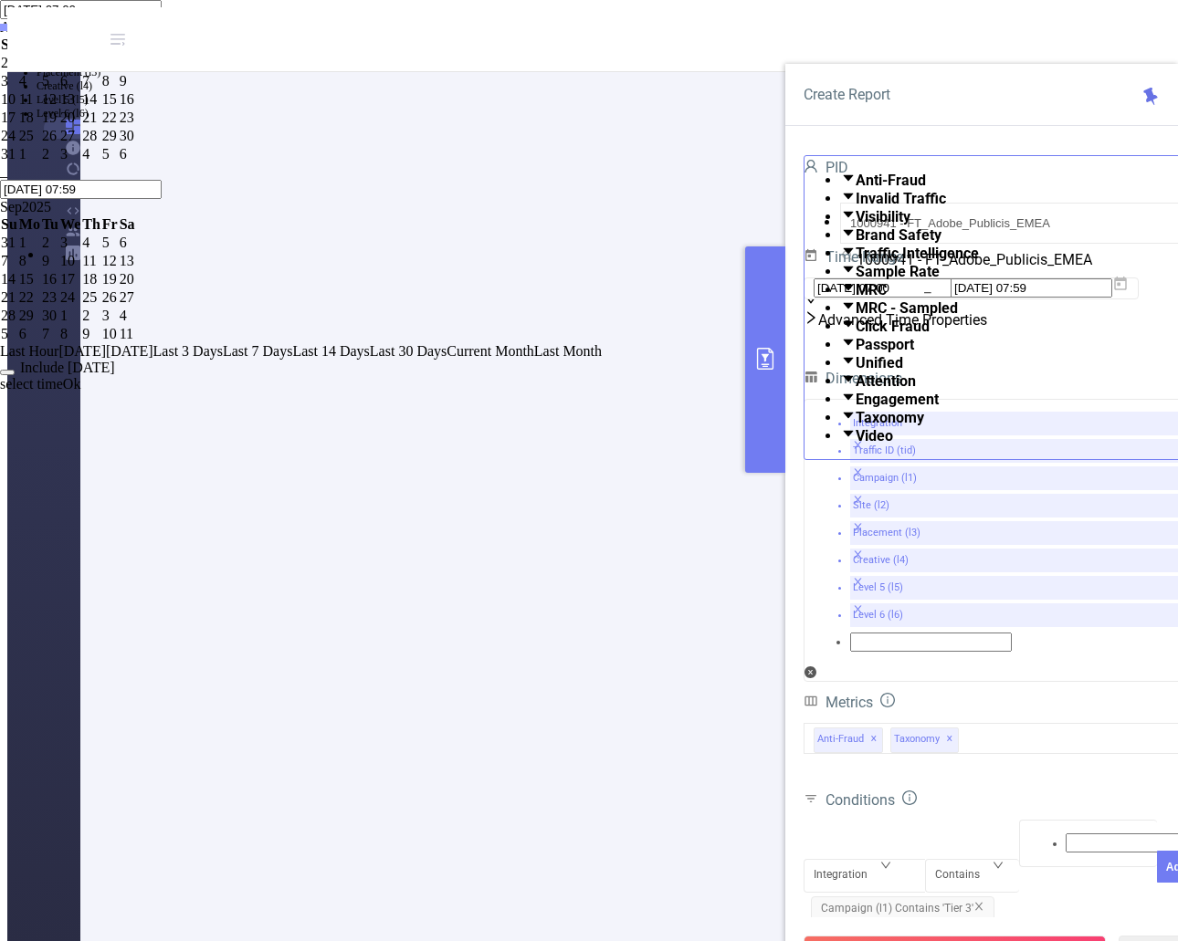
click at [81, 109] on td "13" at bounding box center [70, 99] width 22 height 18
click at [80, 108] on div "13" at bounding box center [70, 99] width 20 height 16
type input "[DATE] 07:00"
click at [118, 71] on div "1" at bounding box center [110, 63] width 16 height 16
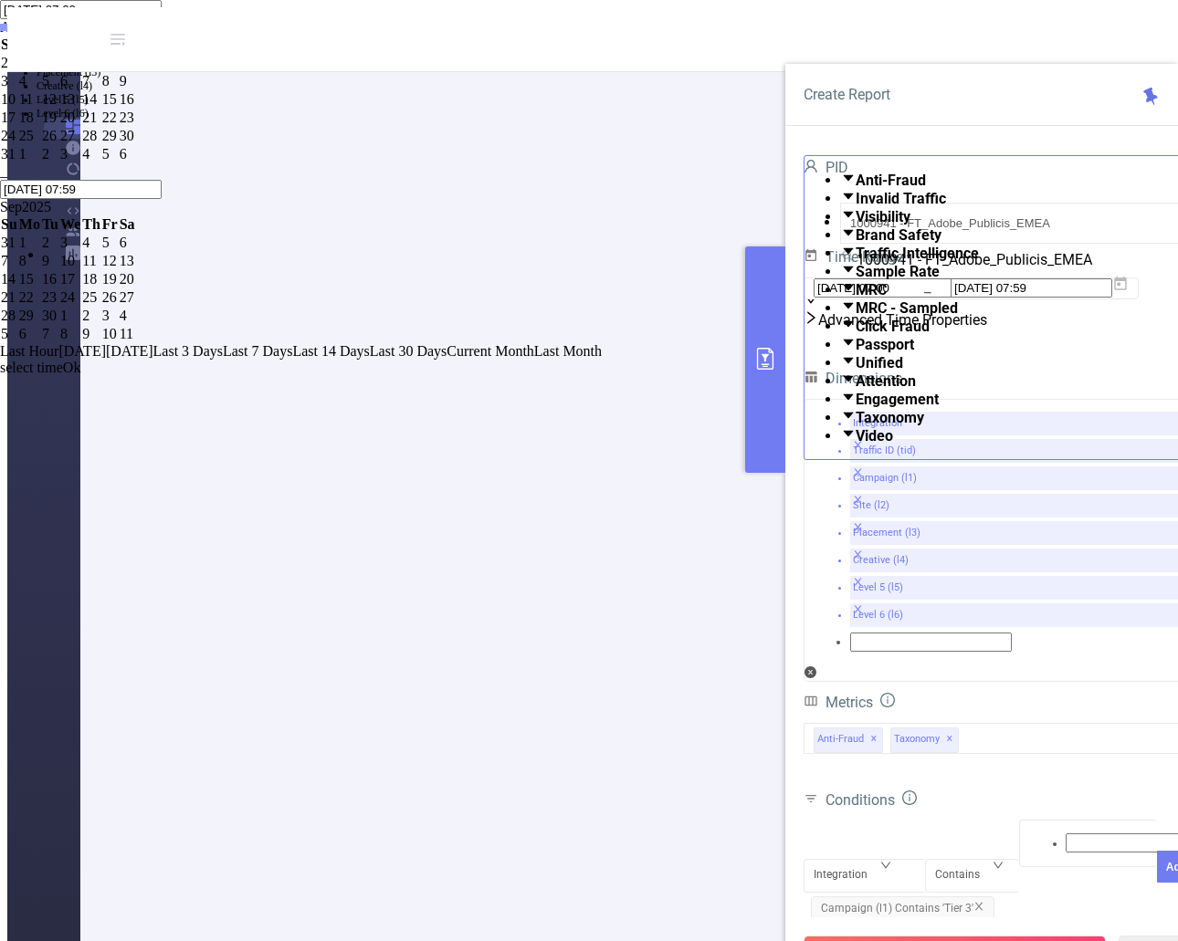
click at [118, 71] on div "1" at bounding box center [110, 63] width 16 height 16
type input "[DATE] 07:00"
type input "[DATE] 07:59"
type input "[DATE] 07:00"
type input "[DATE] 07:59"
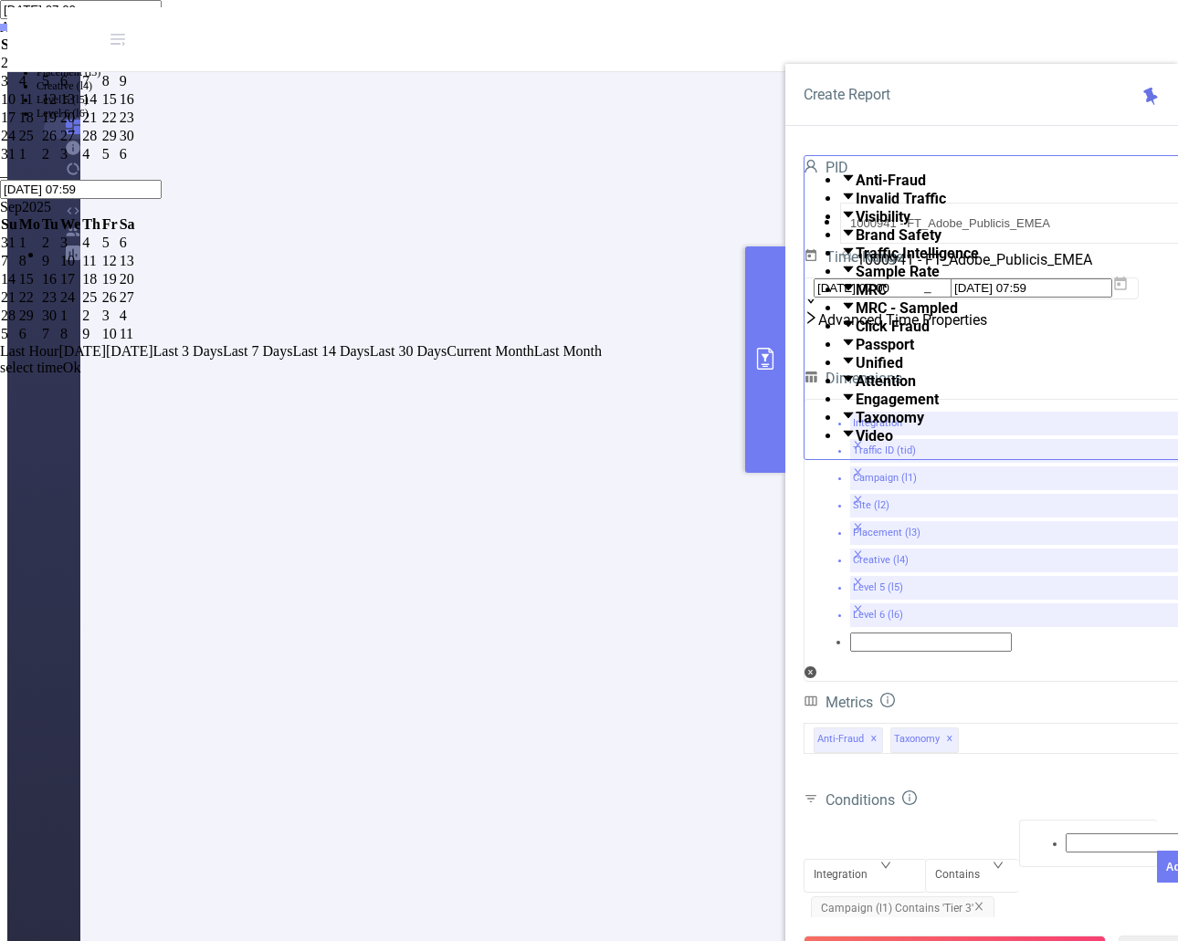
click at [80, 108] on div "13" at bounding box center [70, 99] width 20 height 16
click at [1151, 376] on div "Last Hour [DATE] [DATE] Last 3 Days Last 7 Days Last 14 Days Last 30 Days Curre…" at bounding box center [589, 359] width 1178 height 33
click at [81, 375] on link "Ok" at bounding box center [72, 368] width 18 height 16
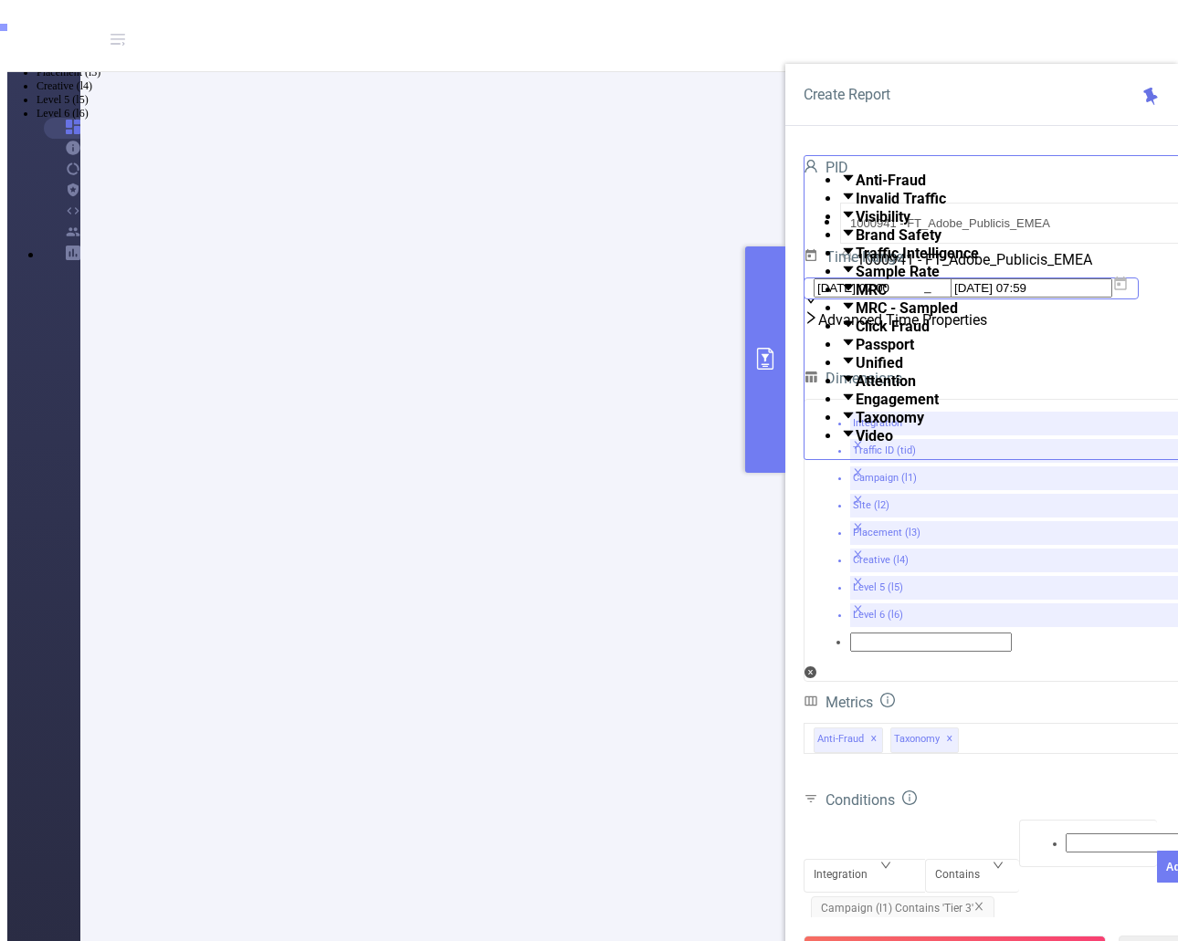
click at [1072, 298] on input "[DATE] 07:59" at bounding box center [1031, 287] width 162 height 19
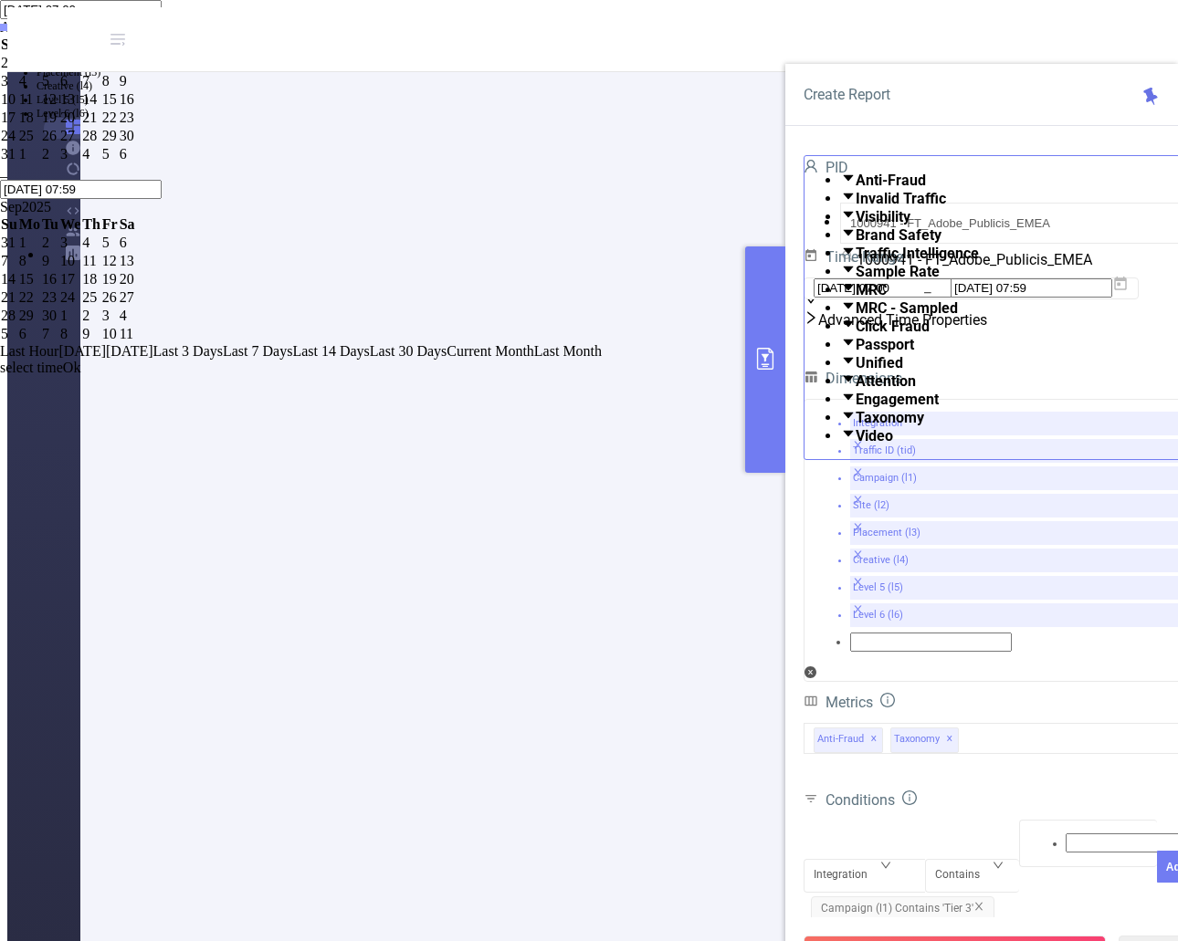
click at [118, 71] on div "1" at bounding box center [110, 63] width 16 height 16
click at [80, 108] on div "13" at bounding box center [70, 99] width 20 height 16
type input "[DATE] 07:59"
click at [81, 392] on link "Ok" at bounding box center [72, 384] width 18 height 16
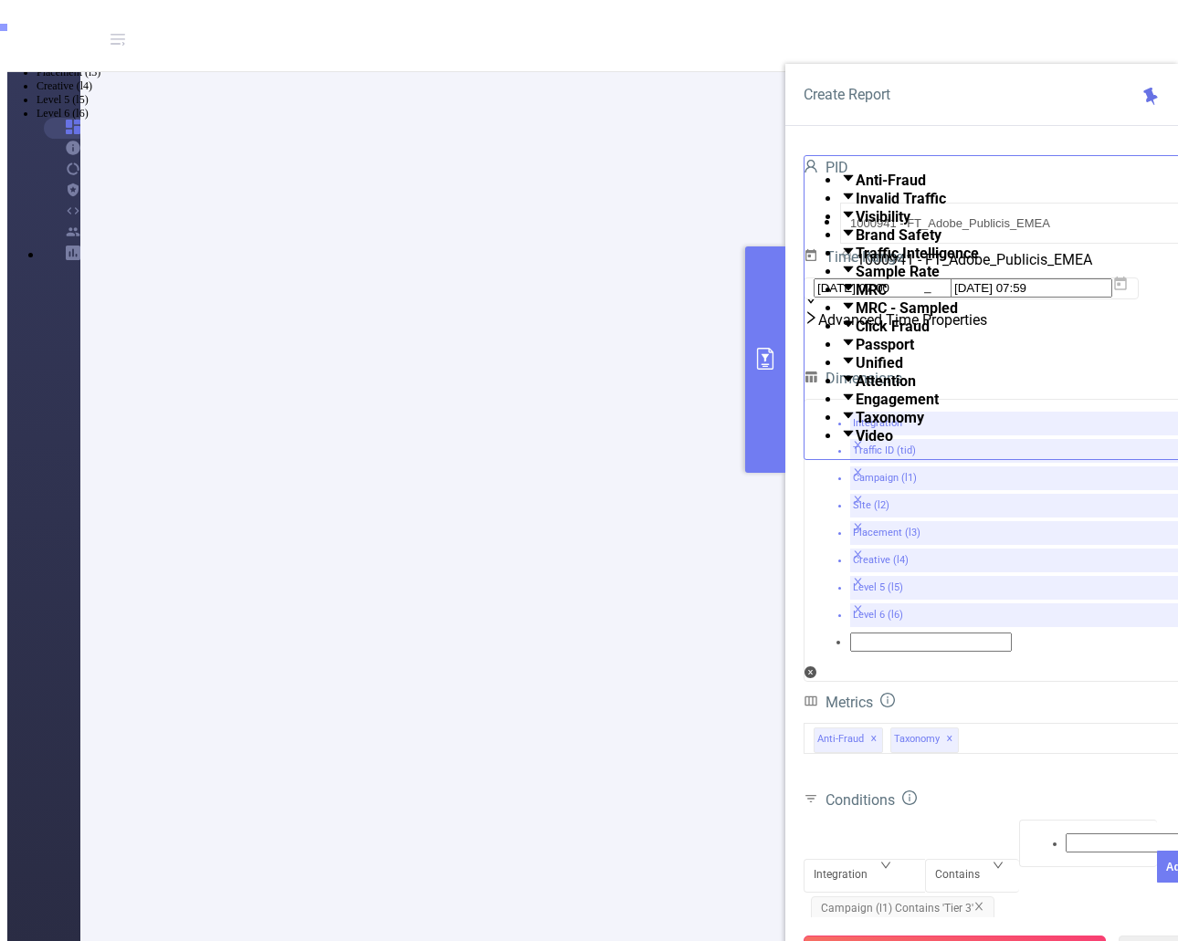
click at [951, 936] on button "Run Report" at bounding box center [954, 952] width 302 height 33
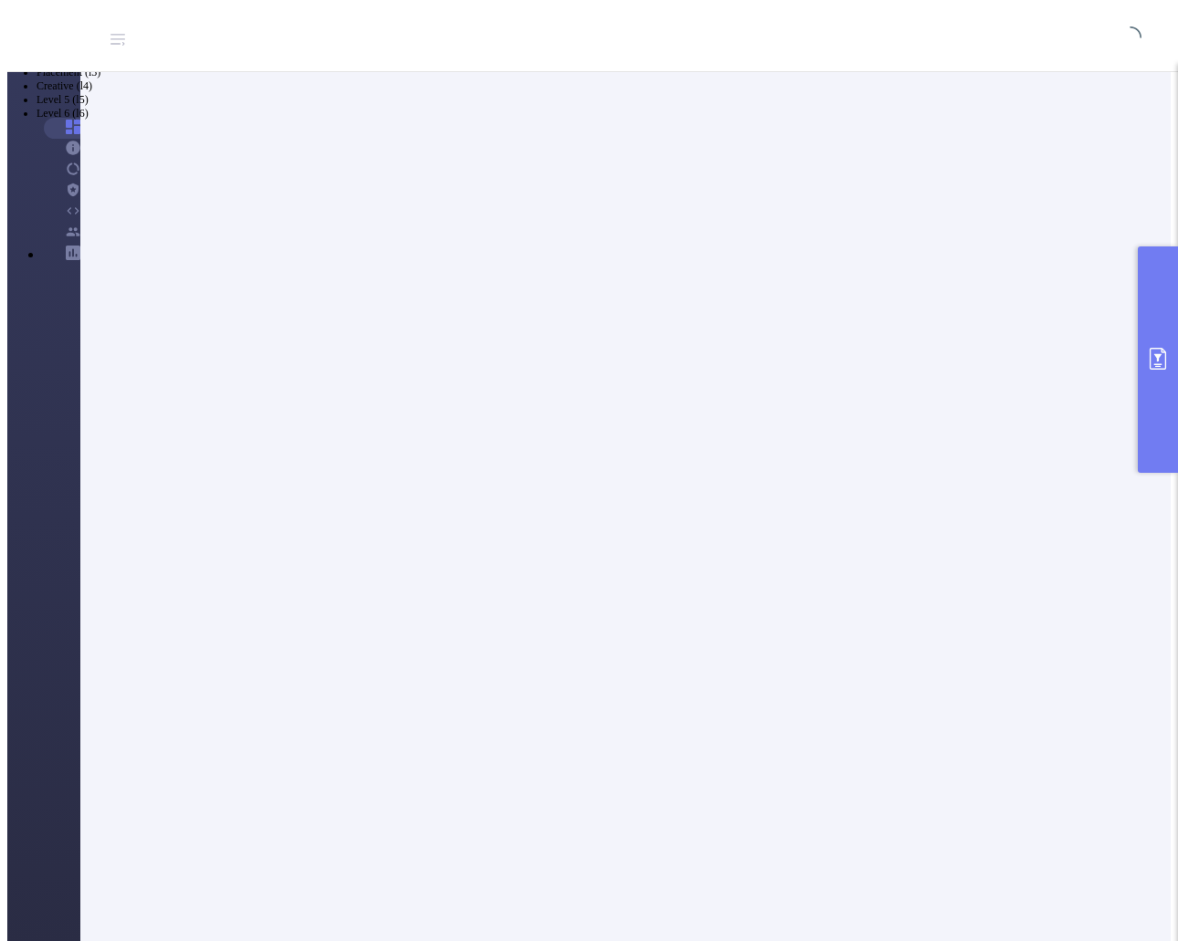
scroll to position [63, 0]
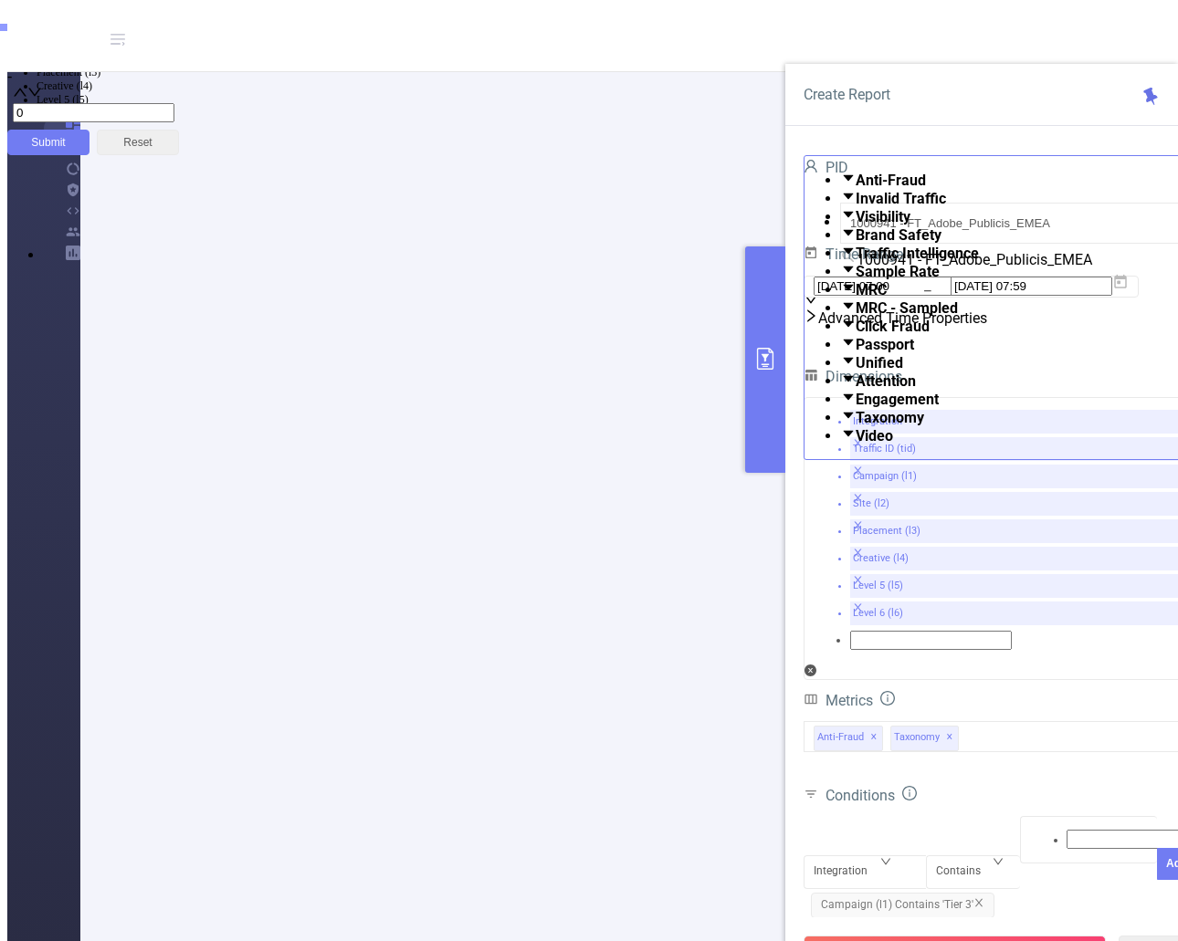
scroll to position [120, 0]
click at [980, 936] on button "Run Report" at bounding box center [954, 952] width 302 height 33
click at [978, 897] on icon "icon: close" at bounding box center [978, 902] width 11 height 11
click at [1040, 829] on div at bounding box center [1088, 841] width 119 height 24
type input "adobe"
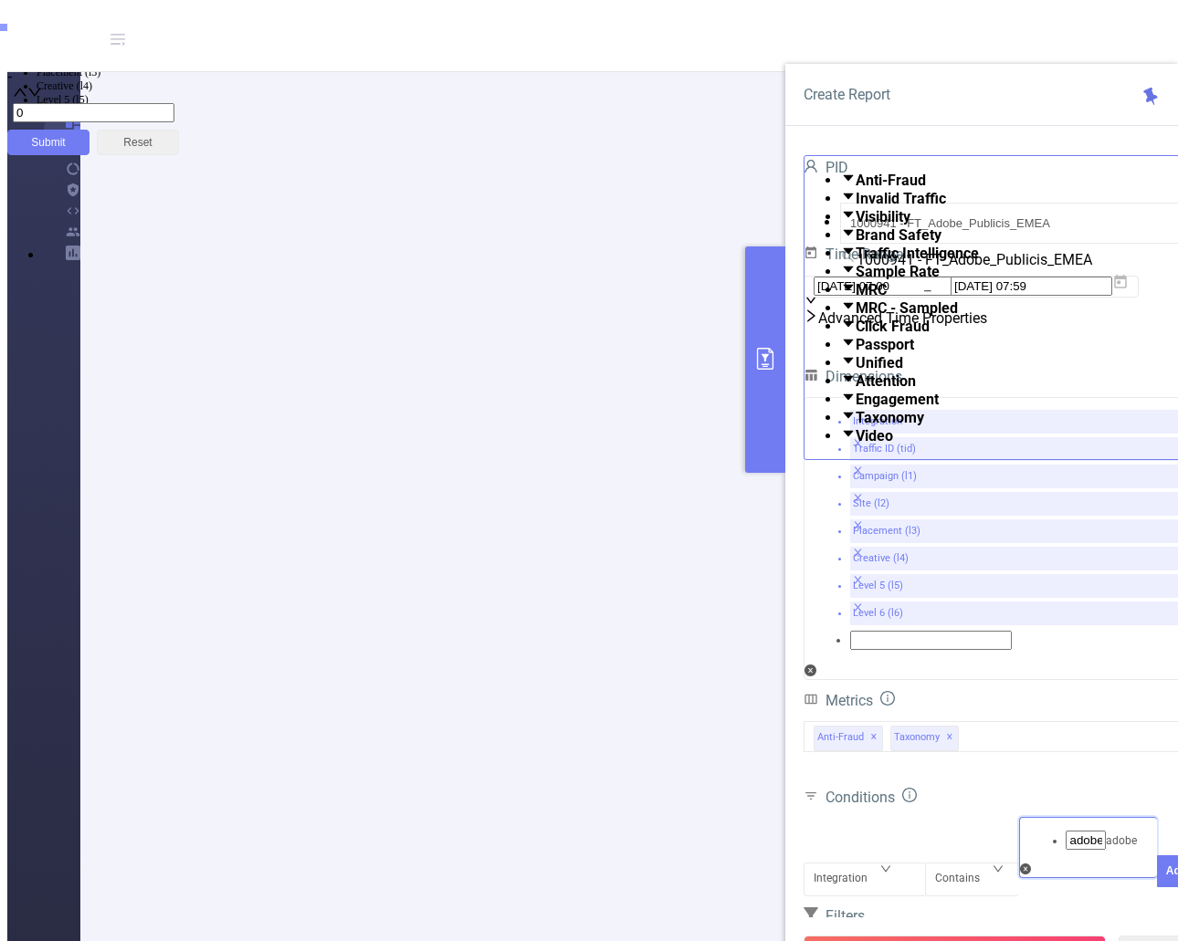
click at [74, 22] on icon "icon: check" at bounding box center [68, 16] width 11 height 11
click at [827, 891] on div "Integration" at bounding box center [846, 906] width 67 height 30
click at [868, 52] on li "Campaign (l1)" at bounding box center [607, 45] width 1141 height 14
click at [1157, 883] on button "Add" at bounding box center [1176, 899] width 39 height 32
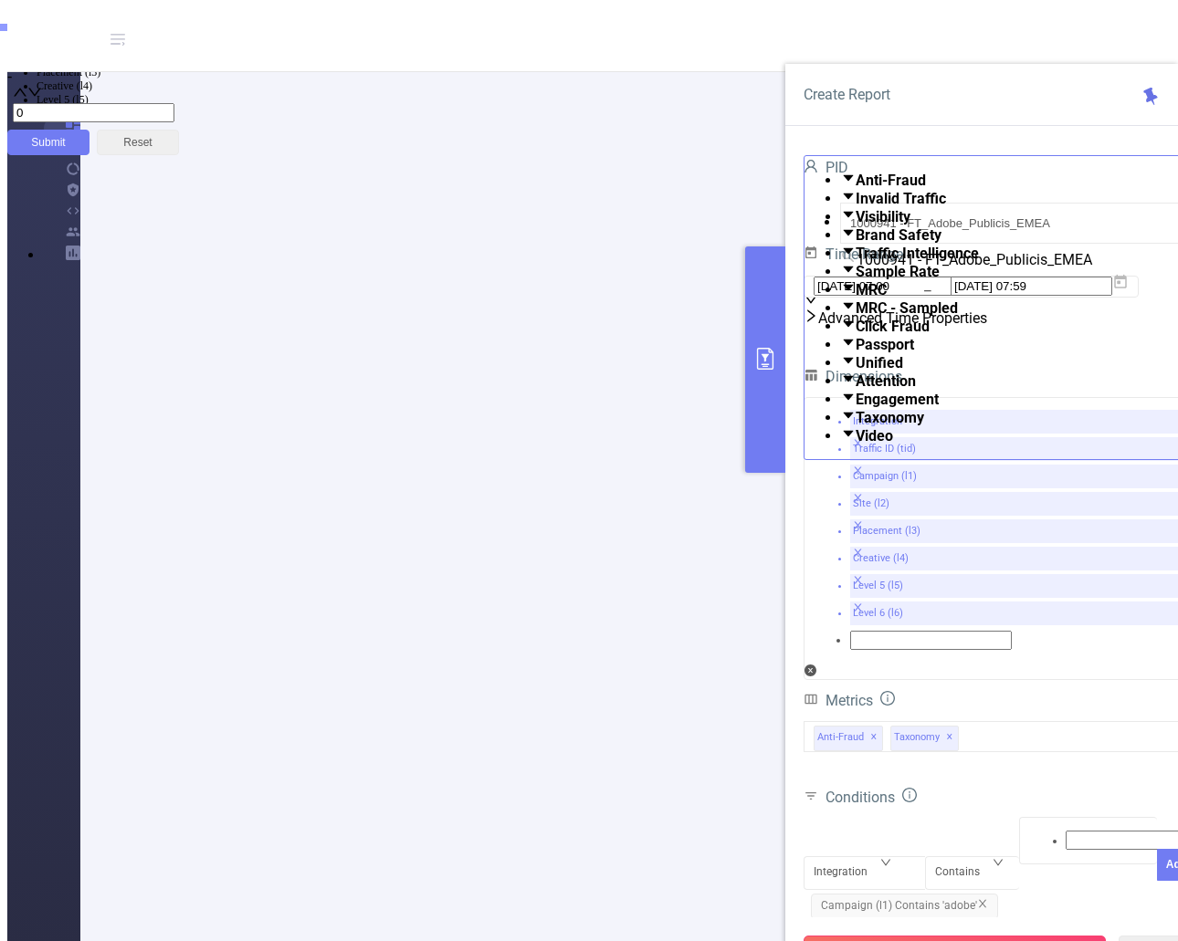
click at [964, 936] on button "Run Report" at bounding box center [954, 952] width 302 height 33
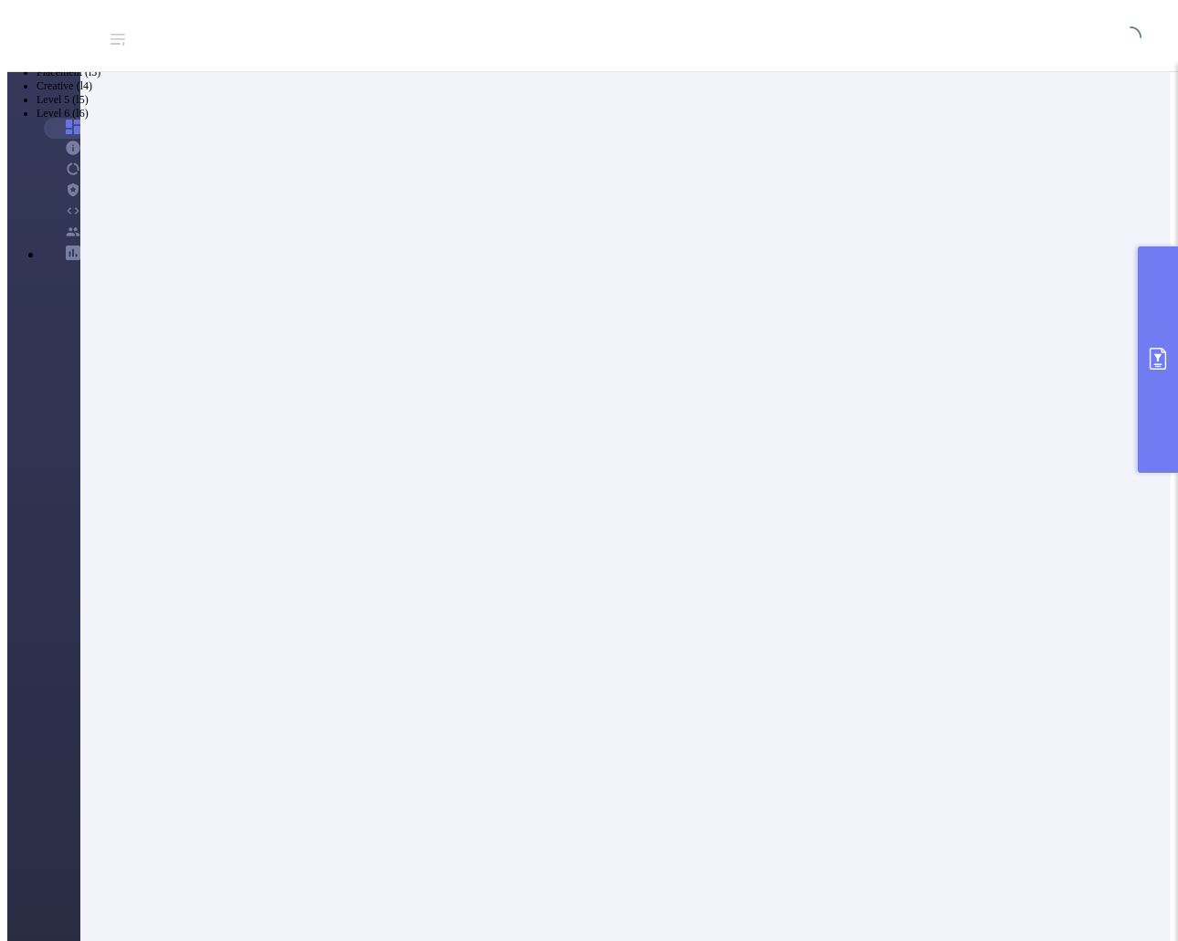
scroll to position [63, 0]
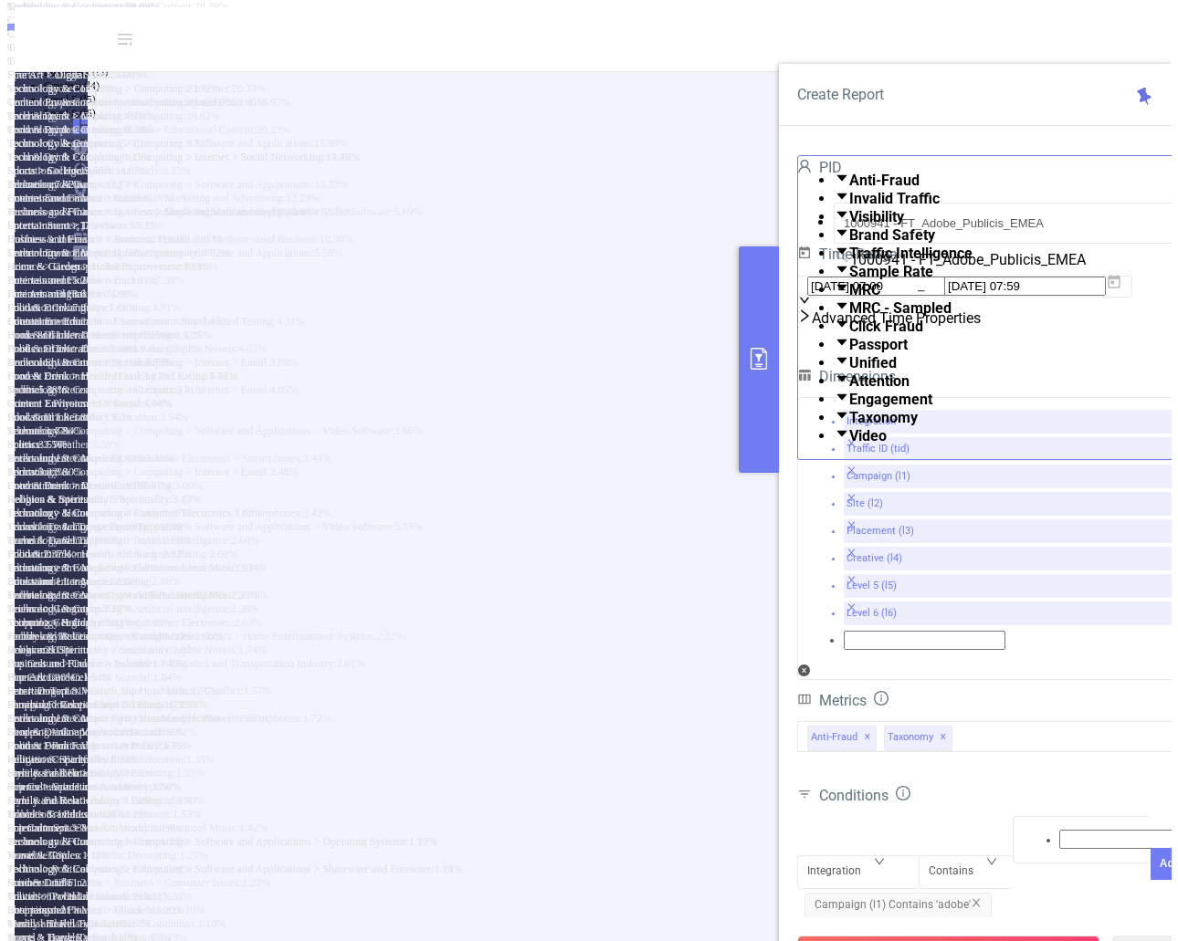
scroll to position [425, 0]
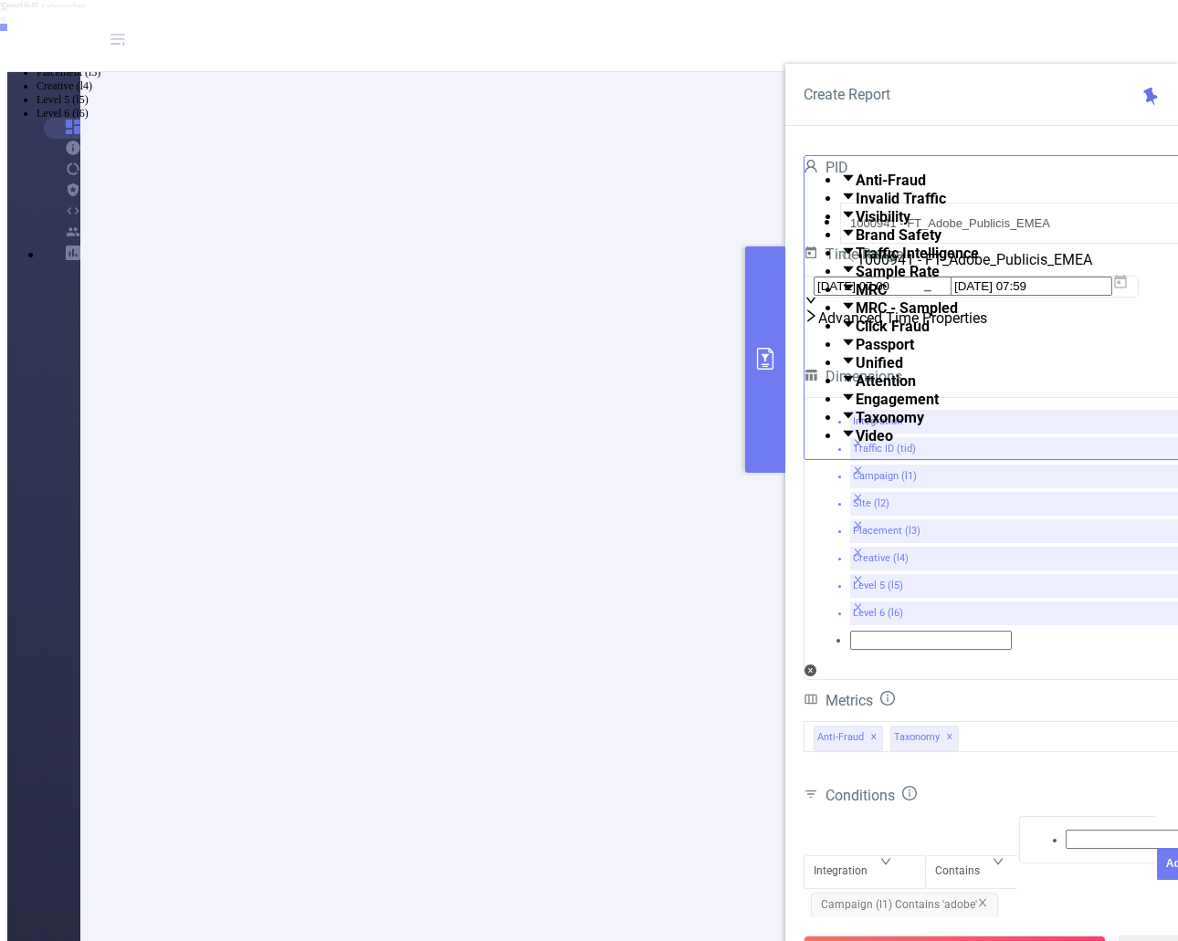
click at [951, 727] on span "✕" at bounding box center [949, 738] width 7 height 22
click at [958, 936] on button "Run Report" at bounding box center [954, 952] width 302 height 33
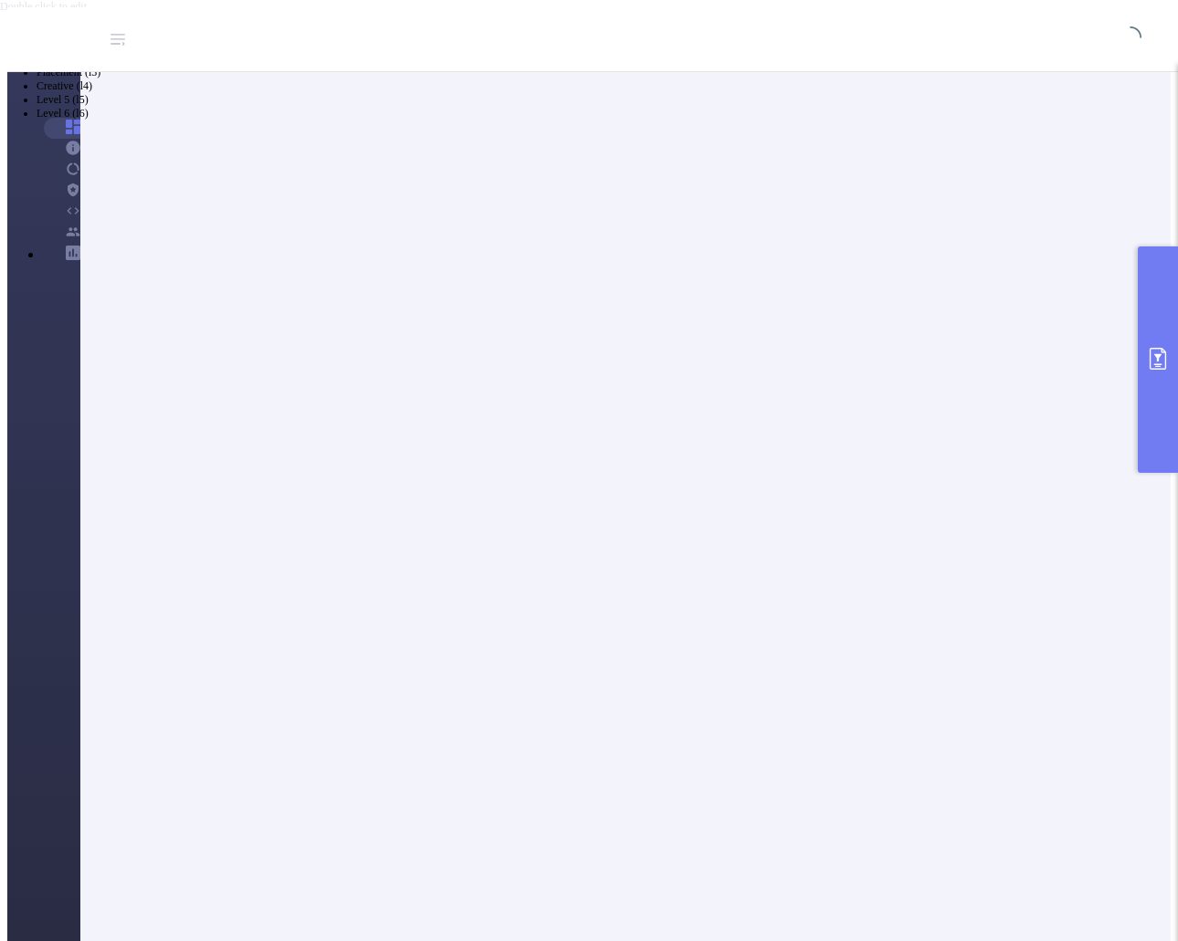
scroll to position [63, 0]
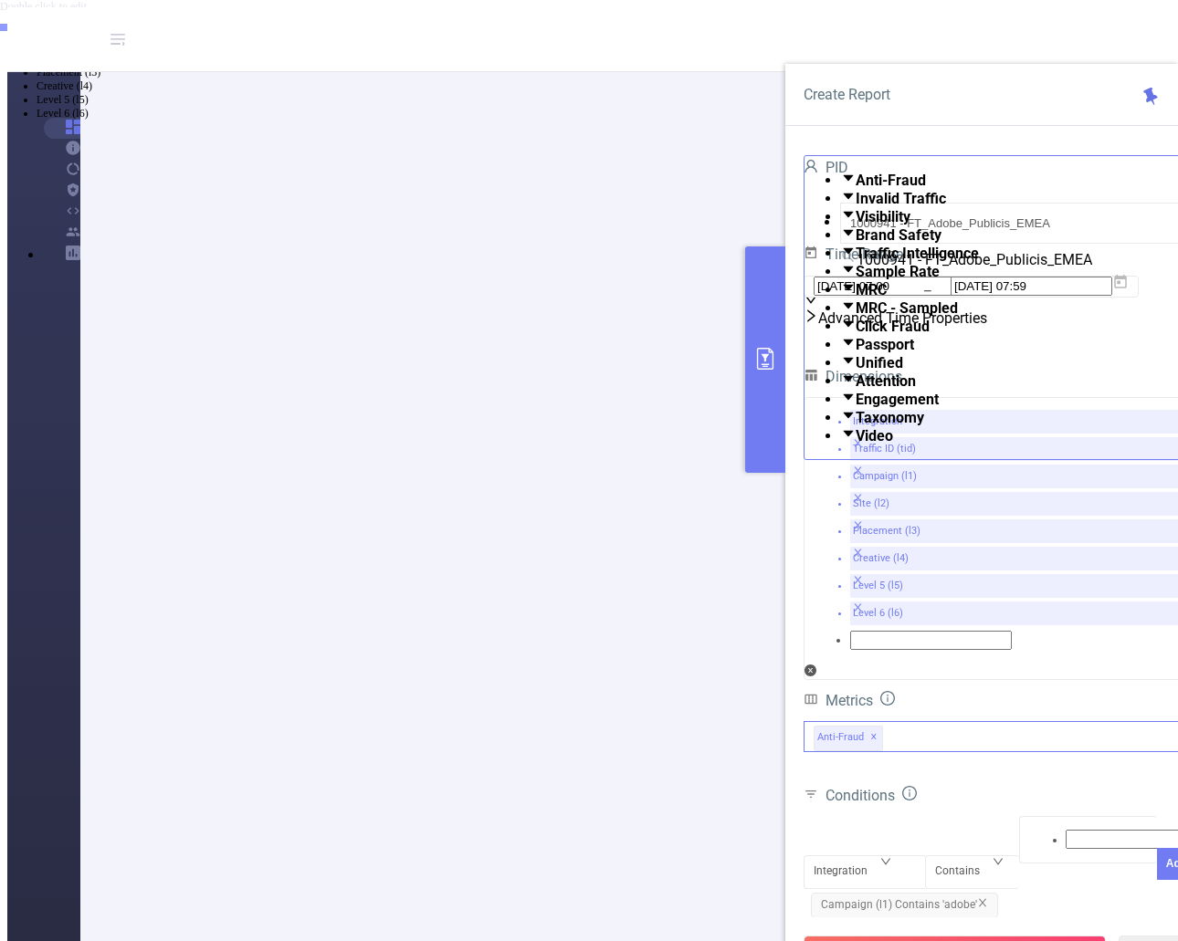
scroll to position [428, 0]
click at [961, 721] on div "Anti-Fraud ✕ Anti-Fraud Invalid Traffic Visibility Brand Safety Traffic Intelli…" at bounding box center [999, 736] width 393 height 31
click at [855, 426] on span at bounding box center [855, 417] width 0 height 17
click at [855, 445] on span at bounding box center [855, 435] width 0 height 17
click at [855, 408] on span at bounding box center [855, 399] width 0 height 17
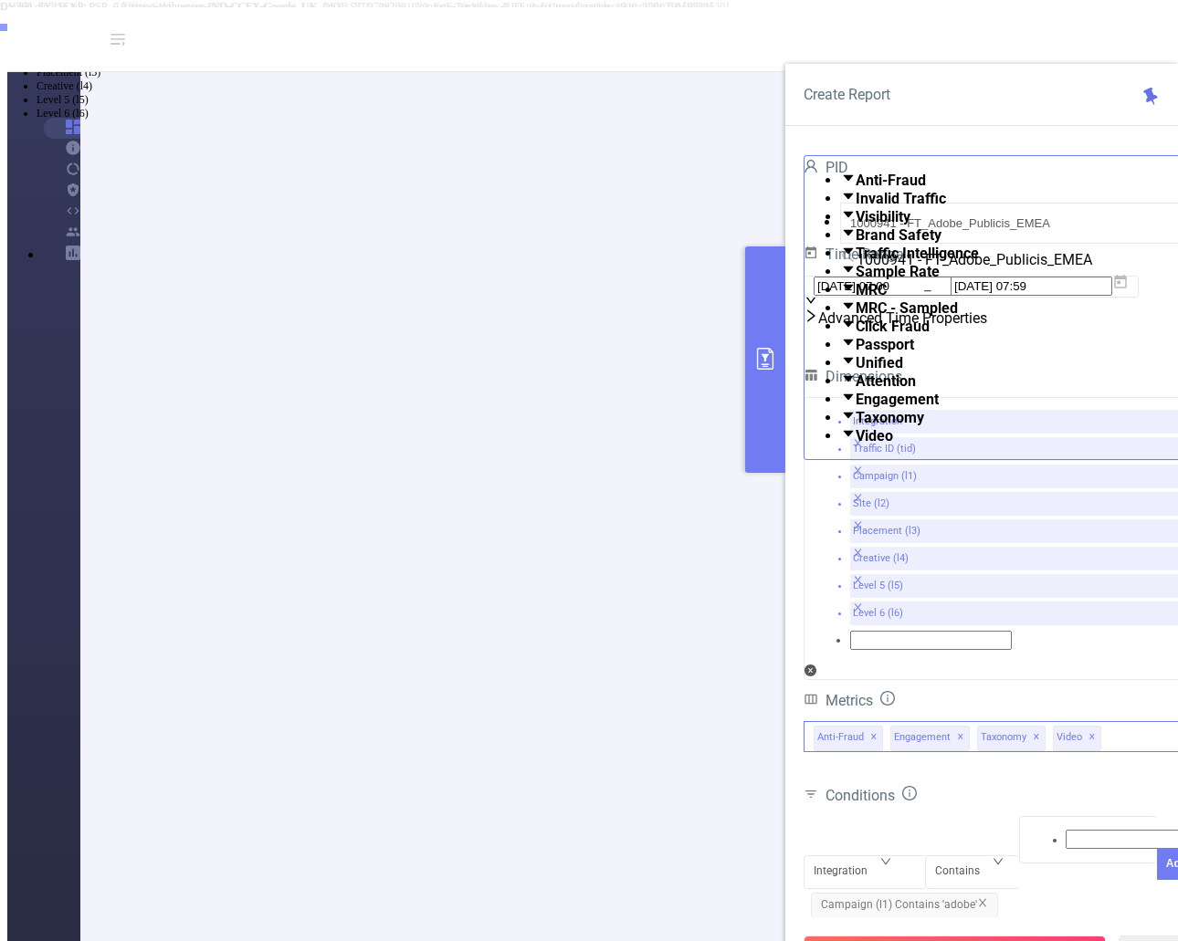
click at [855, 390] on span at bounding box center [855, 380] width 0 height 17
click at [855, 372] on span at bounding box center [855, 362] width 0 height 17
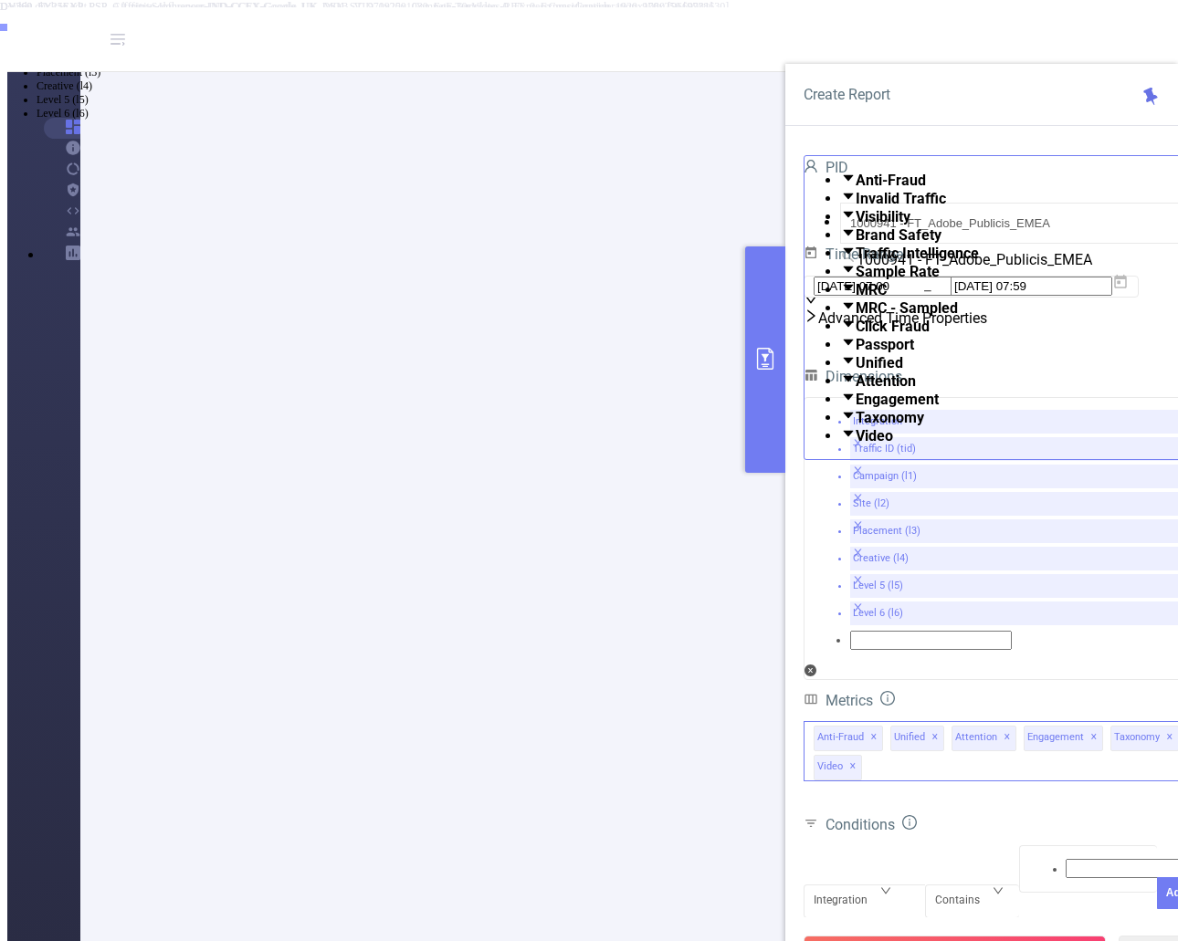
click at [855, 353] on span at bounding box center [855, 344] width 0 height 17
click at [855, 335] on span at bounding box center [855, 326] width 0 height 17
click at [855, 317] on span at bounding box center [855, 307] width 0 height 17
click at [855, 299] on span at bounding box center [855, 289] width 0 height 17
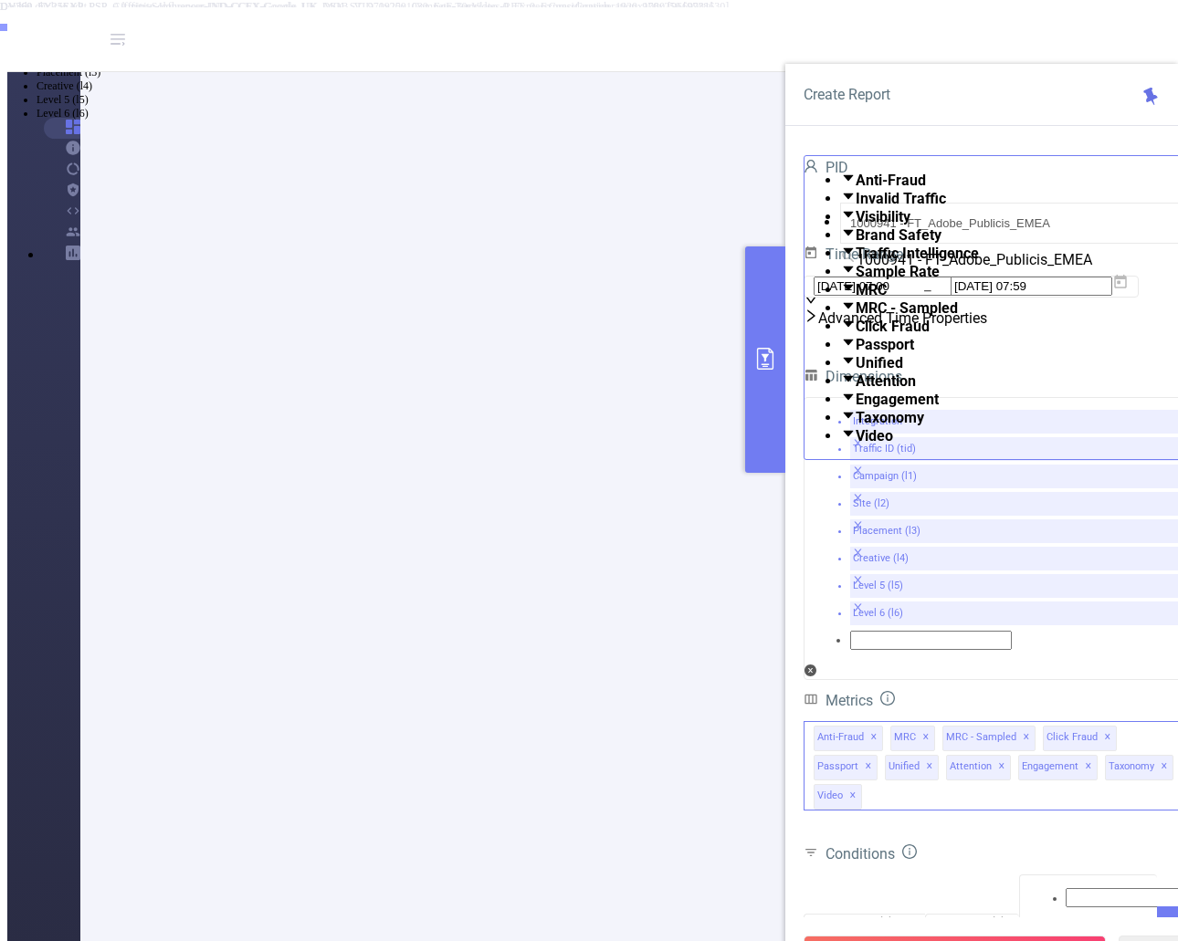
click at [855, 280] on span at bounding box center [855, 271] width 0 height 17
click at [855, 262] on span at bounding box center [855, 253] width 0 height 17
click at [855, 244] on span at bounding box center [855, 234] width 0 height 17
click at [855, 225] on span at bounding box center [855, 216] width 0 height 17
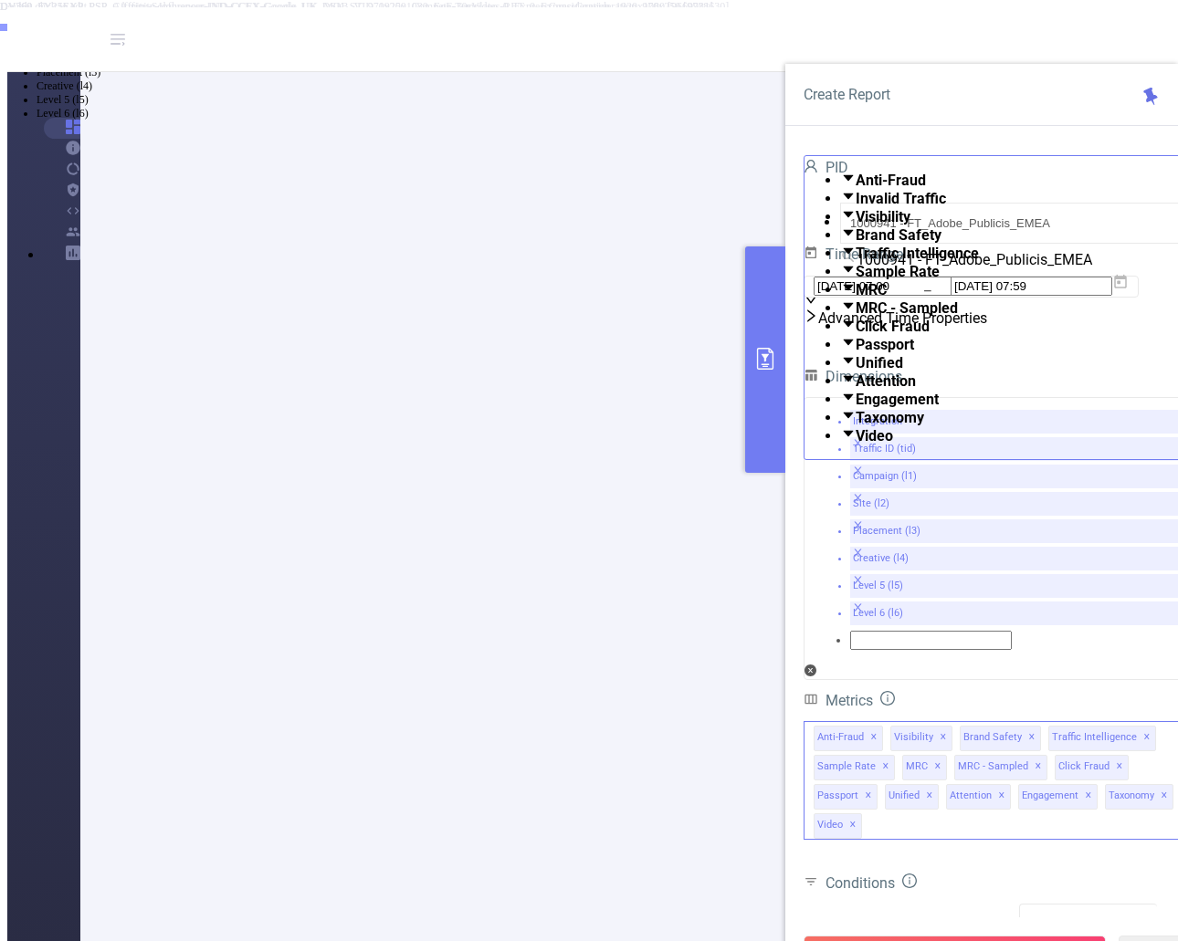
click at [855, 207] on span at bounding box center [855, 198] width 0 height 17
click at [1068, 870] on div "Conditions" at bounding box center [999, 885] width 393 height 30
click at [996, 936] on button "Run Report" at bounding box center [954, 952] width 302 height 33
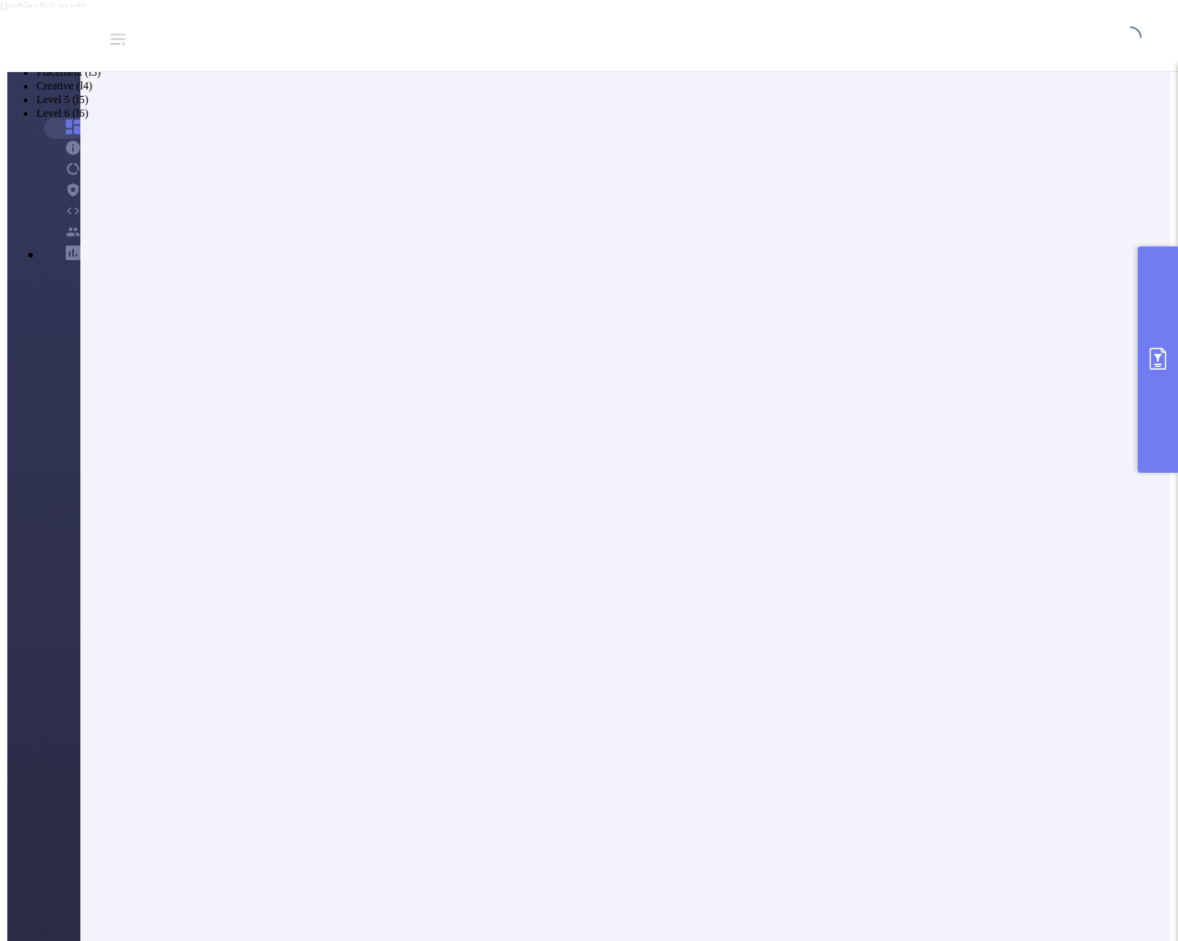
scroll to position [63, 0]
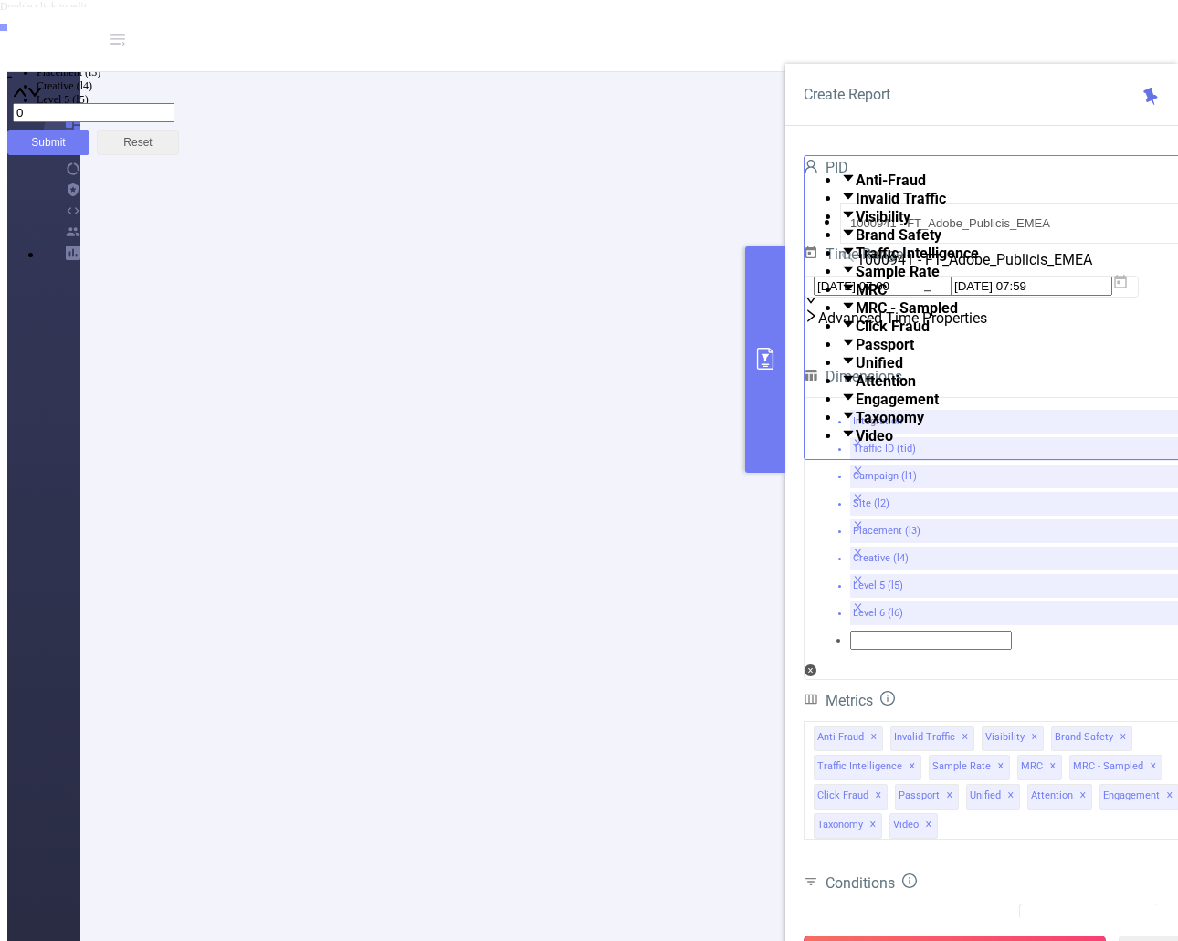
click at [984, 936] on button "Run Report" at bounding box center [954, 952] width 302 height 33
click at [764, 415] on button "primary" at bounding box center [765, 359] width 40 height 226
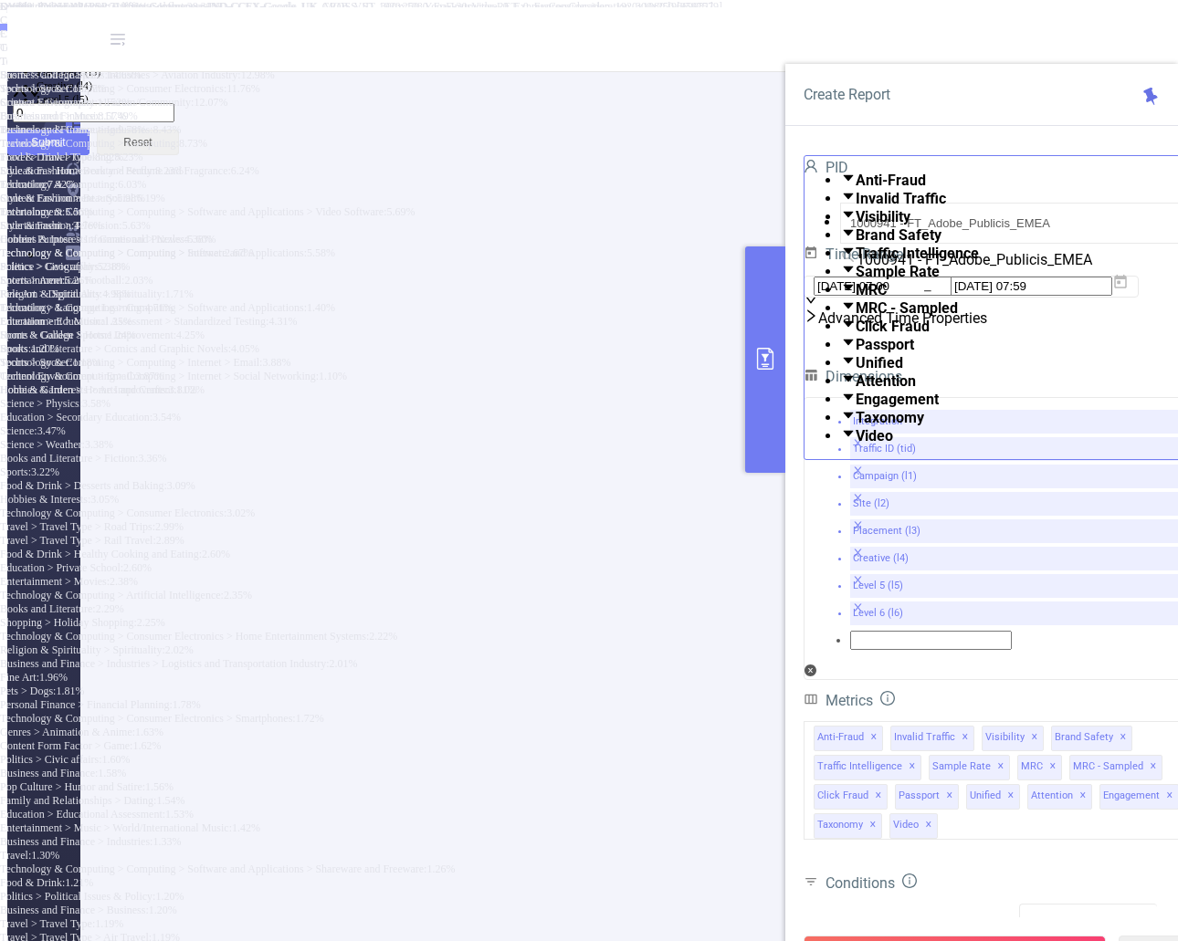
scroll to position [274, 0]
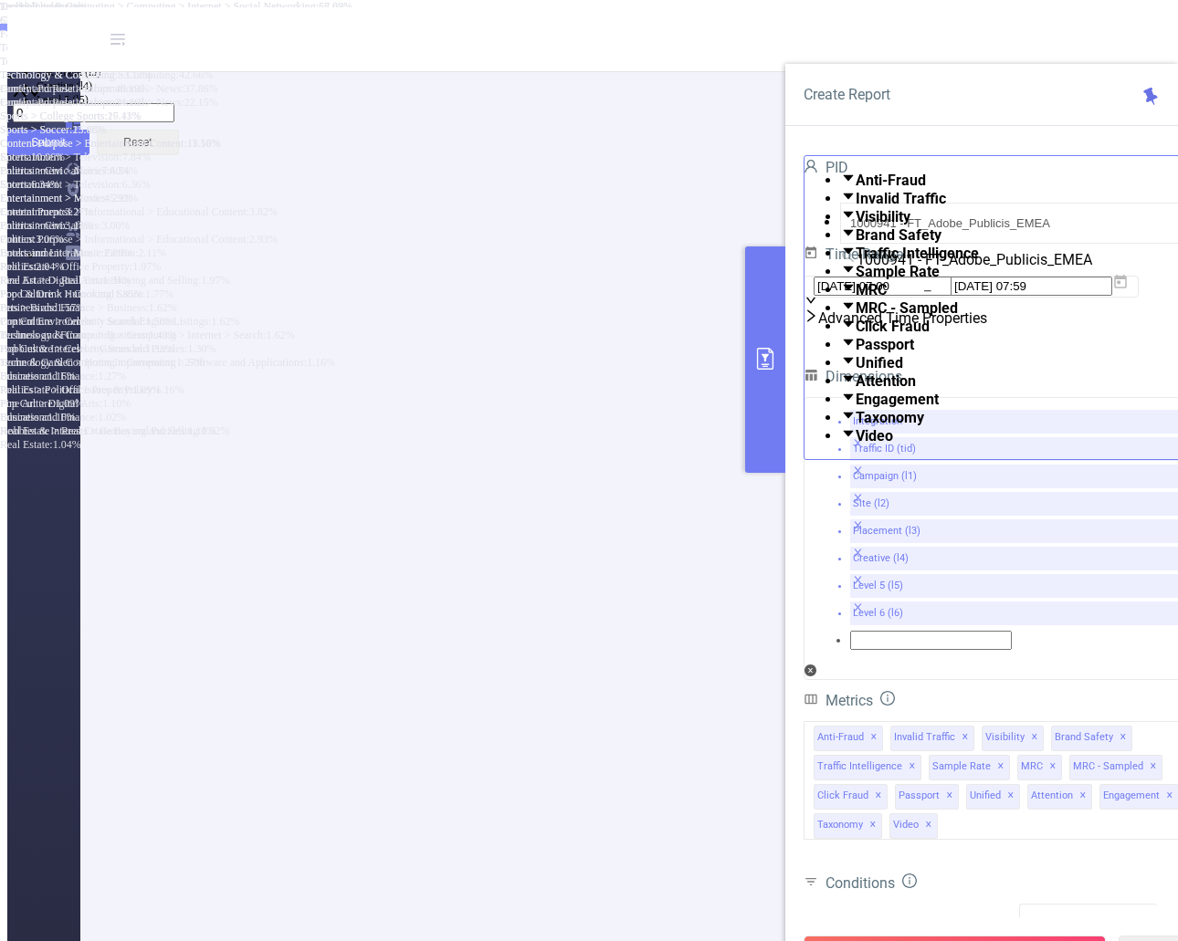
click at [129, 26] on button "button" at bounding box center [121, 23] width 15 height 5
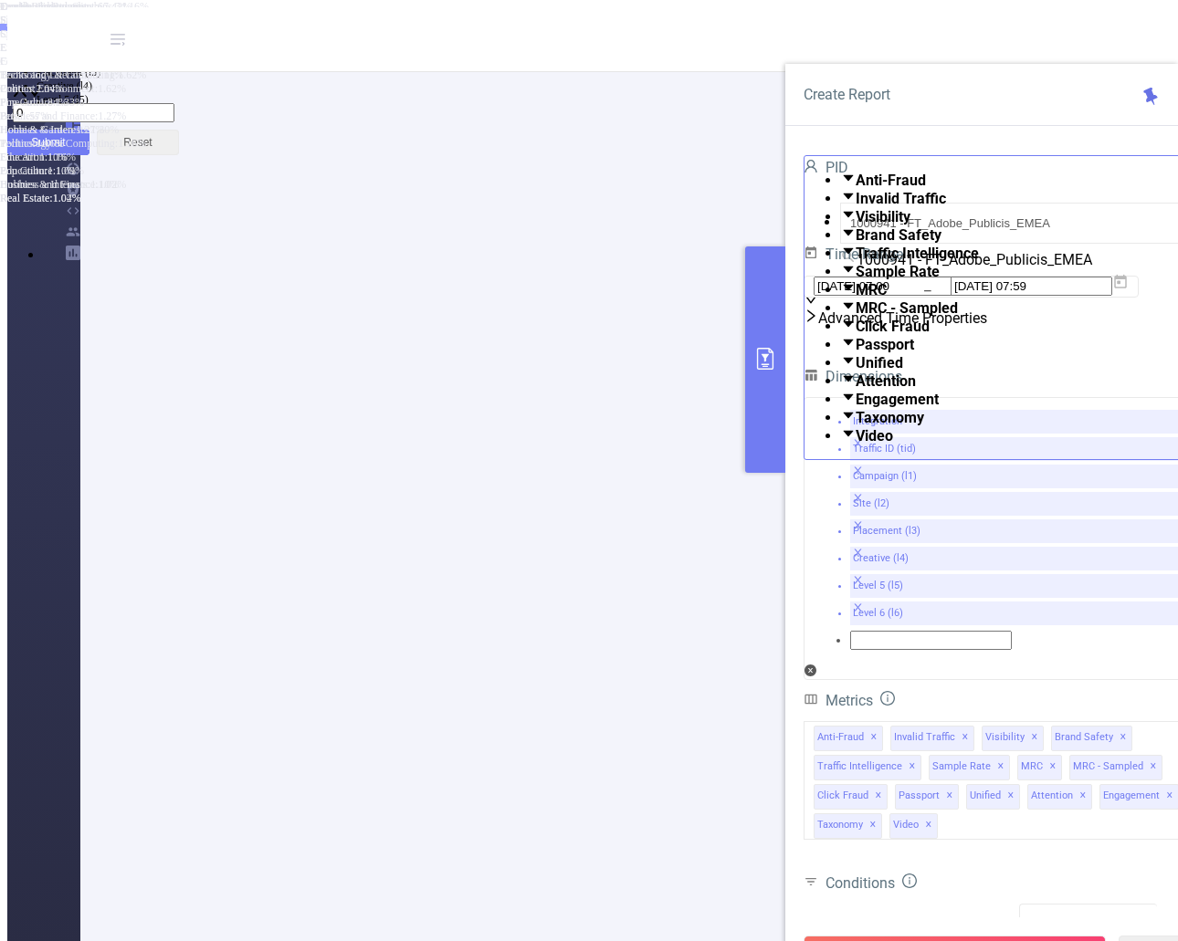
click at [129, 26] on button "button" at bounding box center [121, 23] width 15 height 5
click at [756, 381] on button "primary" at bounding box center [765, 359] width 40 height 226
